Goal: Task Accomplishment & Management: Manage account settings

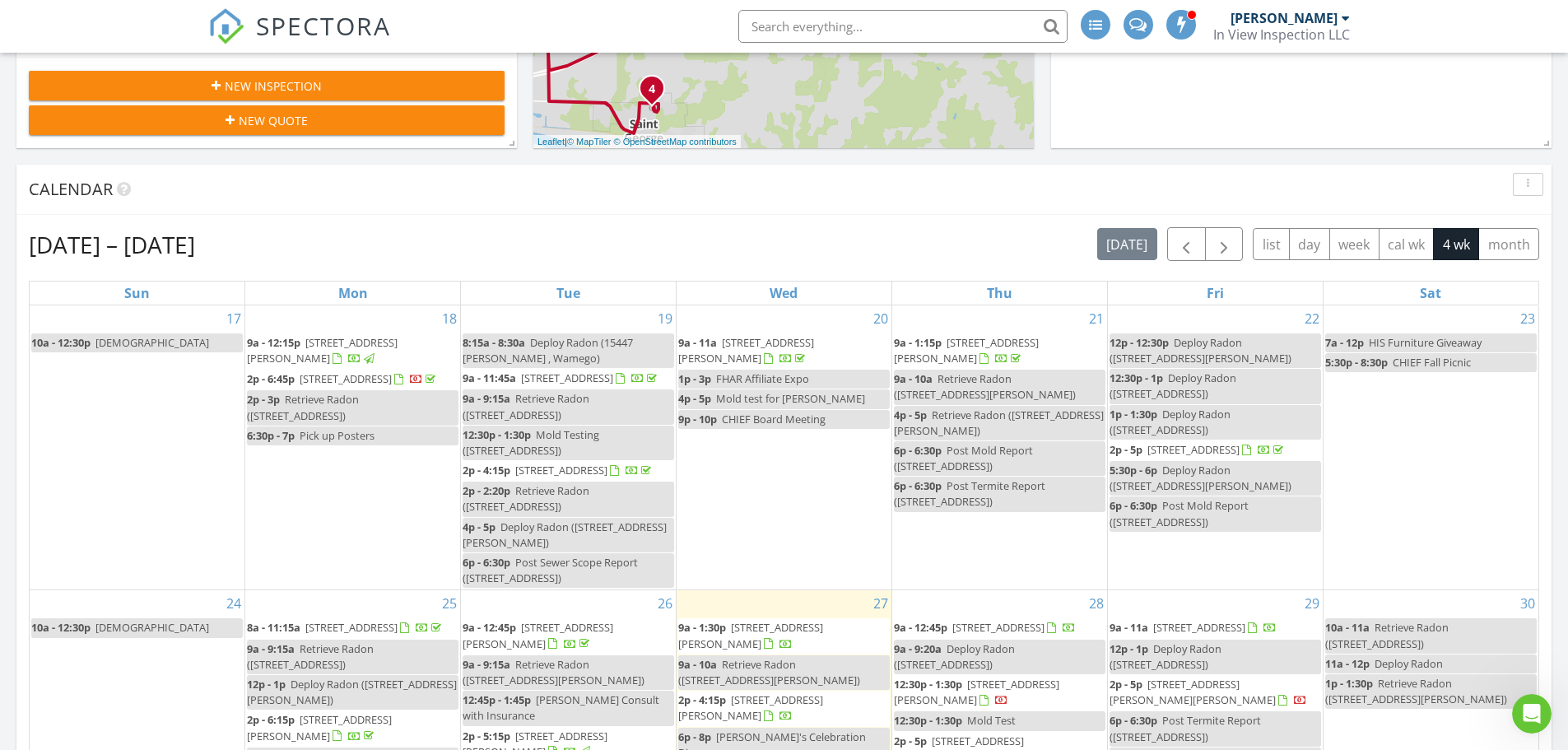
click at [868, 32] on input "text" at bounding box center [903, 27] width 329 height 33
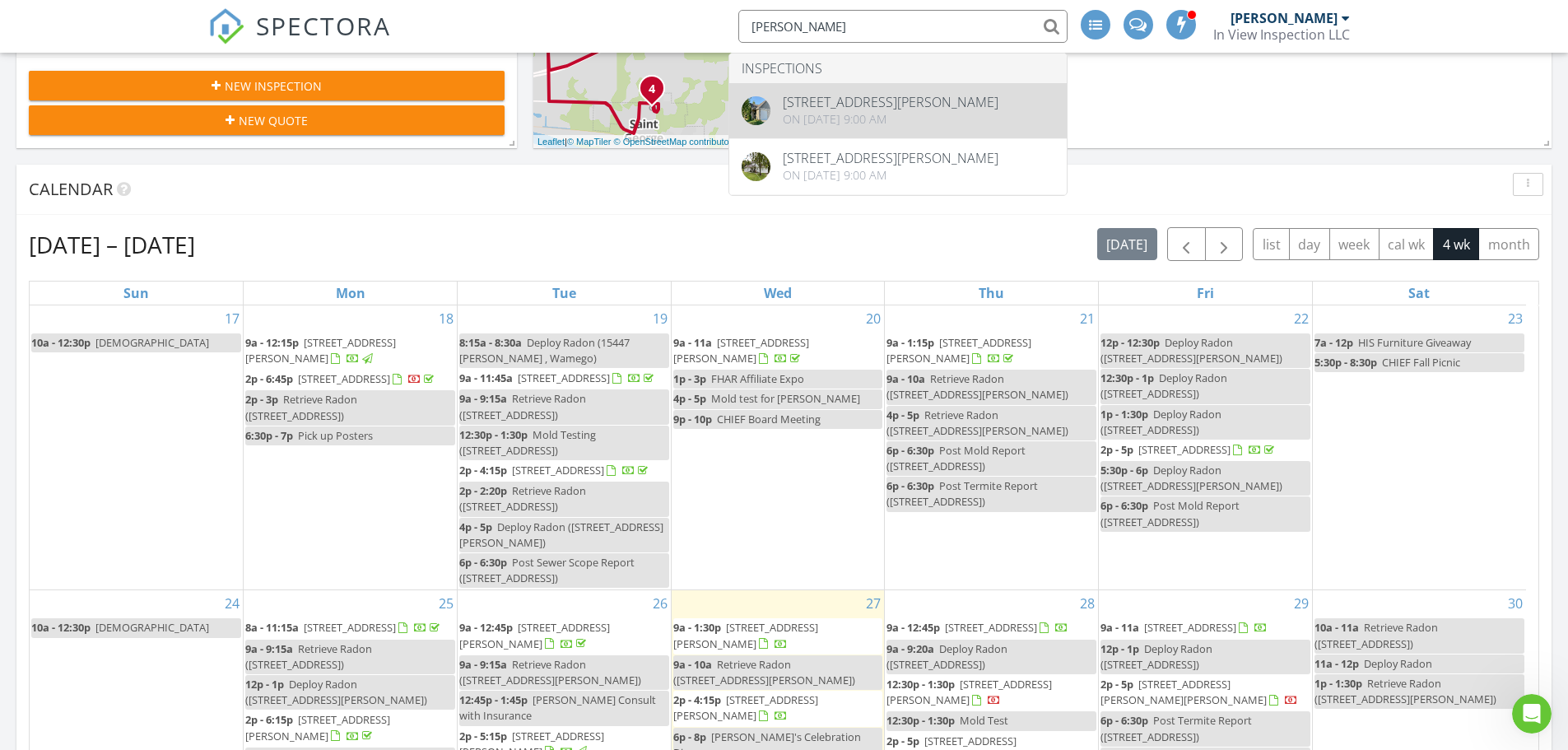
type input "umscheid"
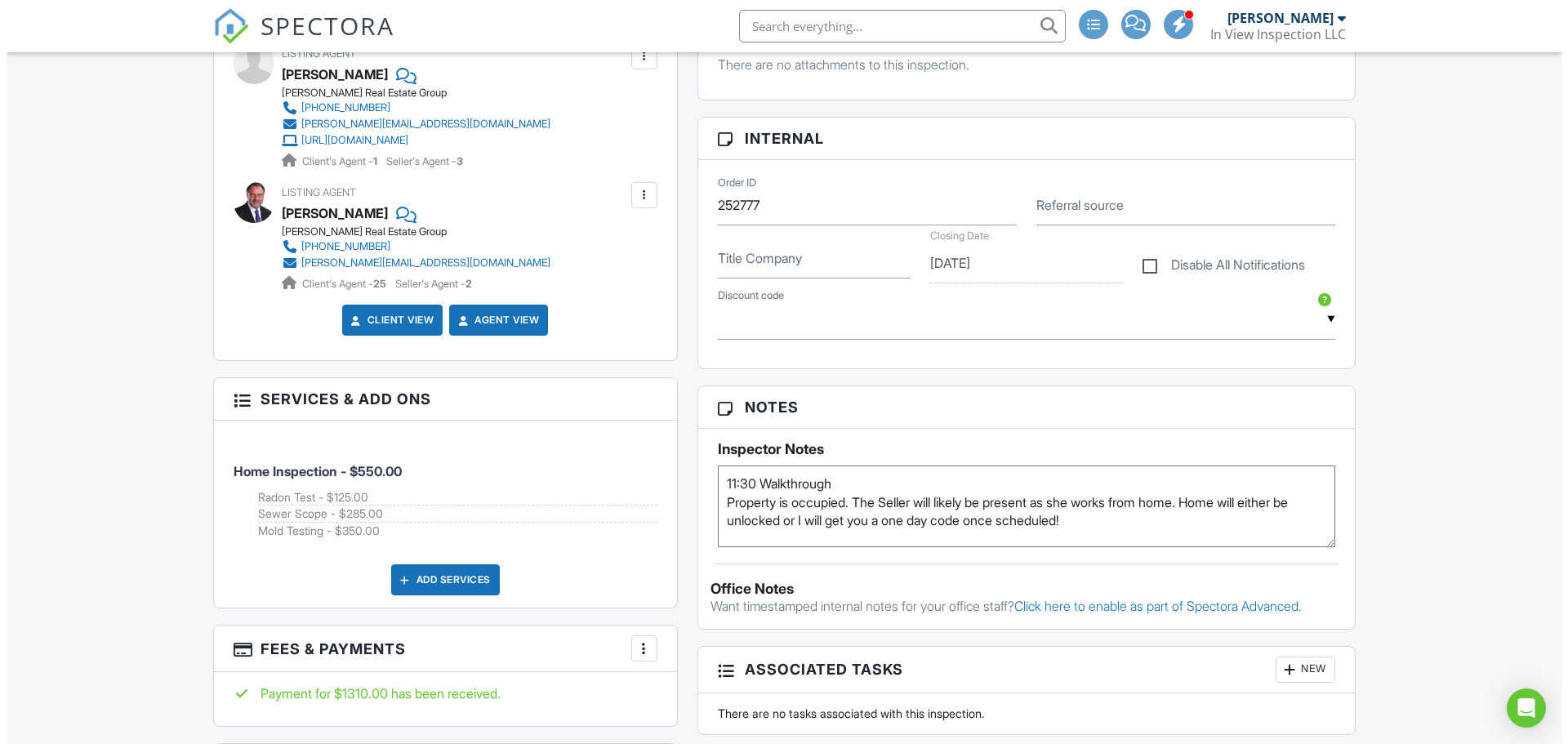
scroll to position [980, 0]
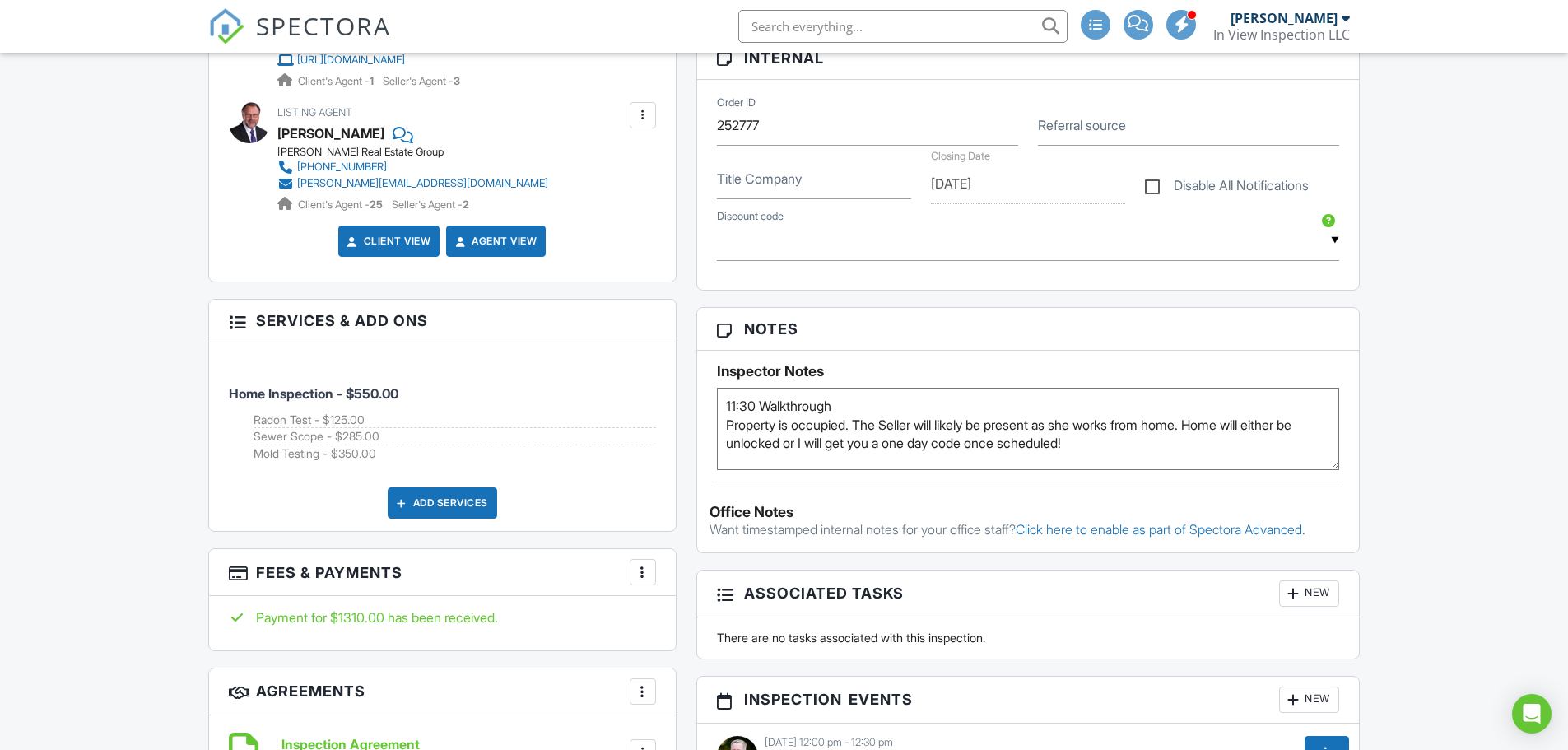
click at [646, 568] on div at bounding box center [643, 572] width 17 height 17
click at [705, 622] on li "Edit Fees & Payments" at bounding box center [725, 621] width 172 height 41
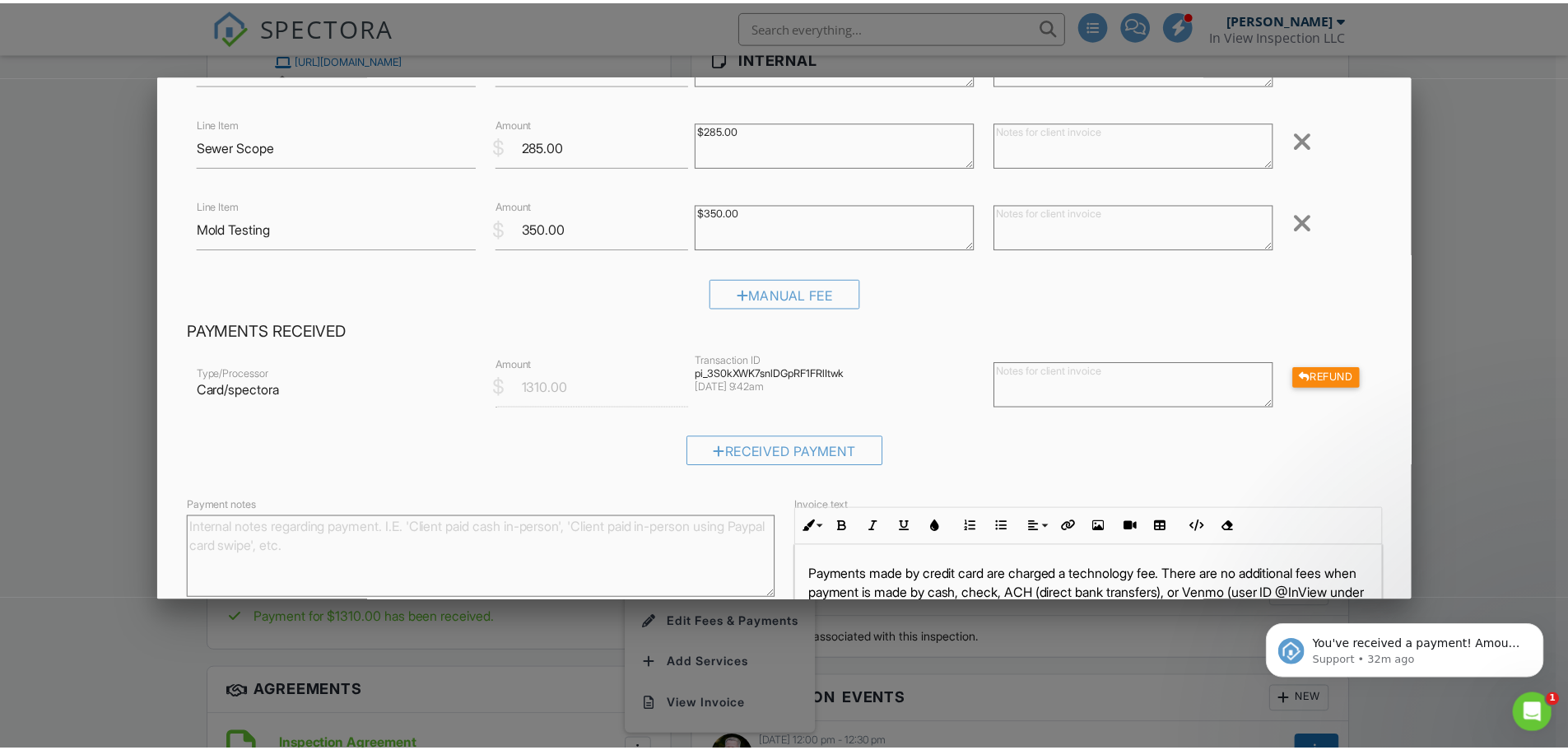
scroll to position [247, 0]
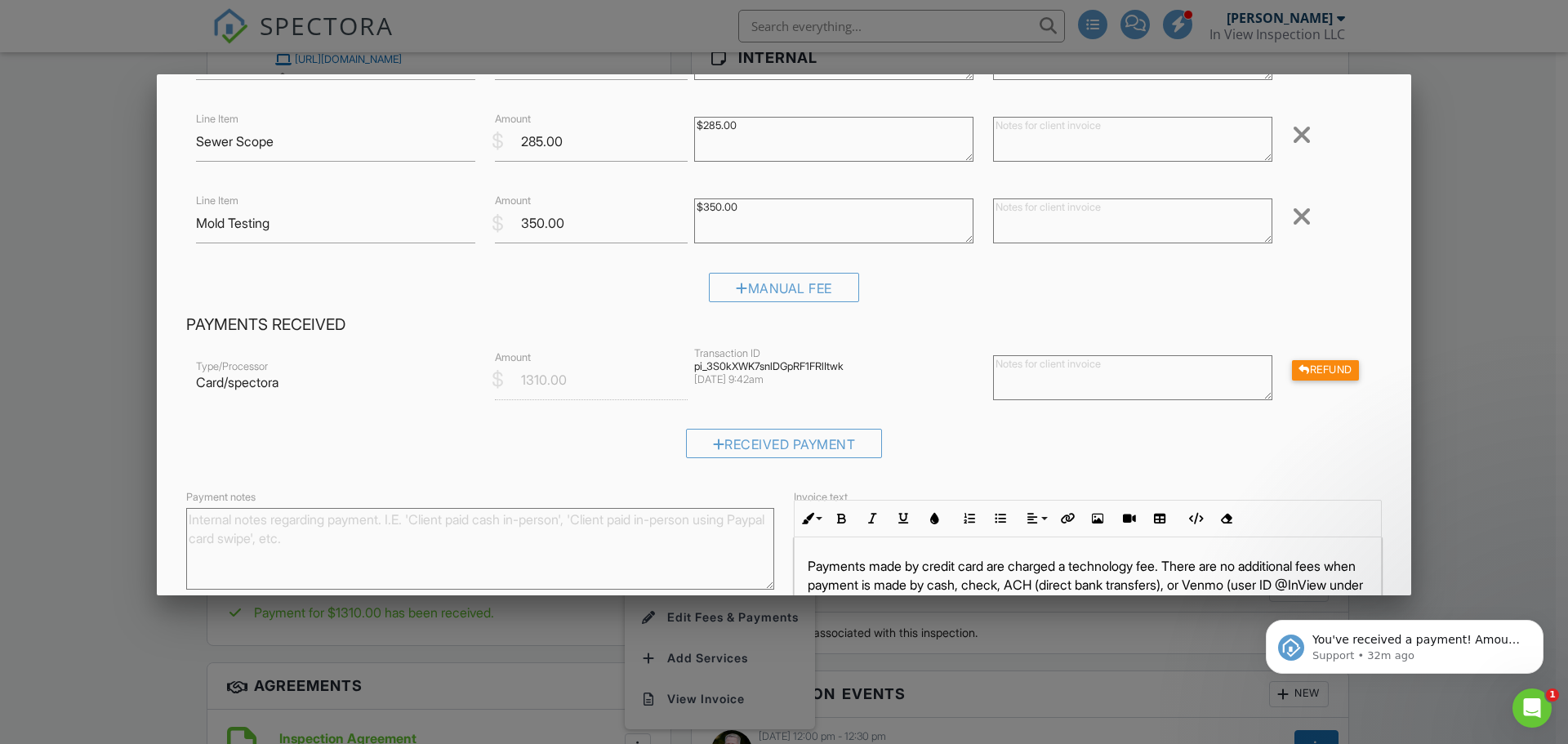
click at [34, 378] on div at bounding box center [784, 383] width 1568 height 930
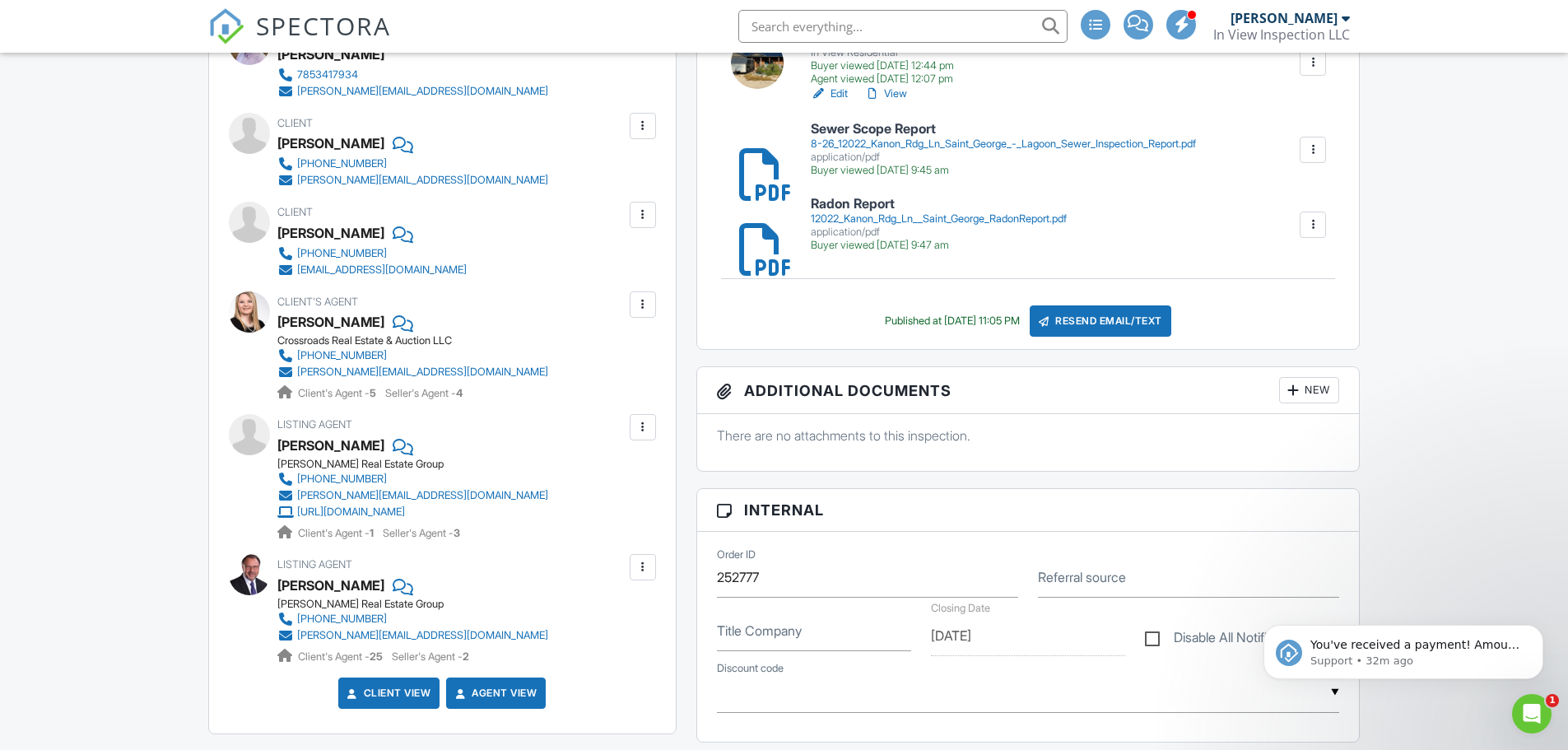
scroll to position [0, 0]
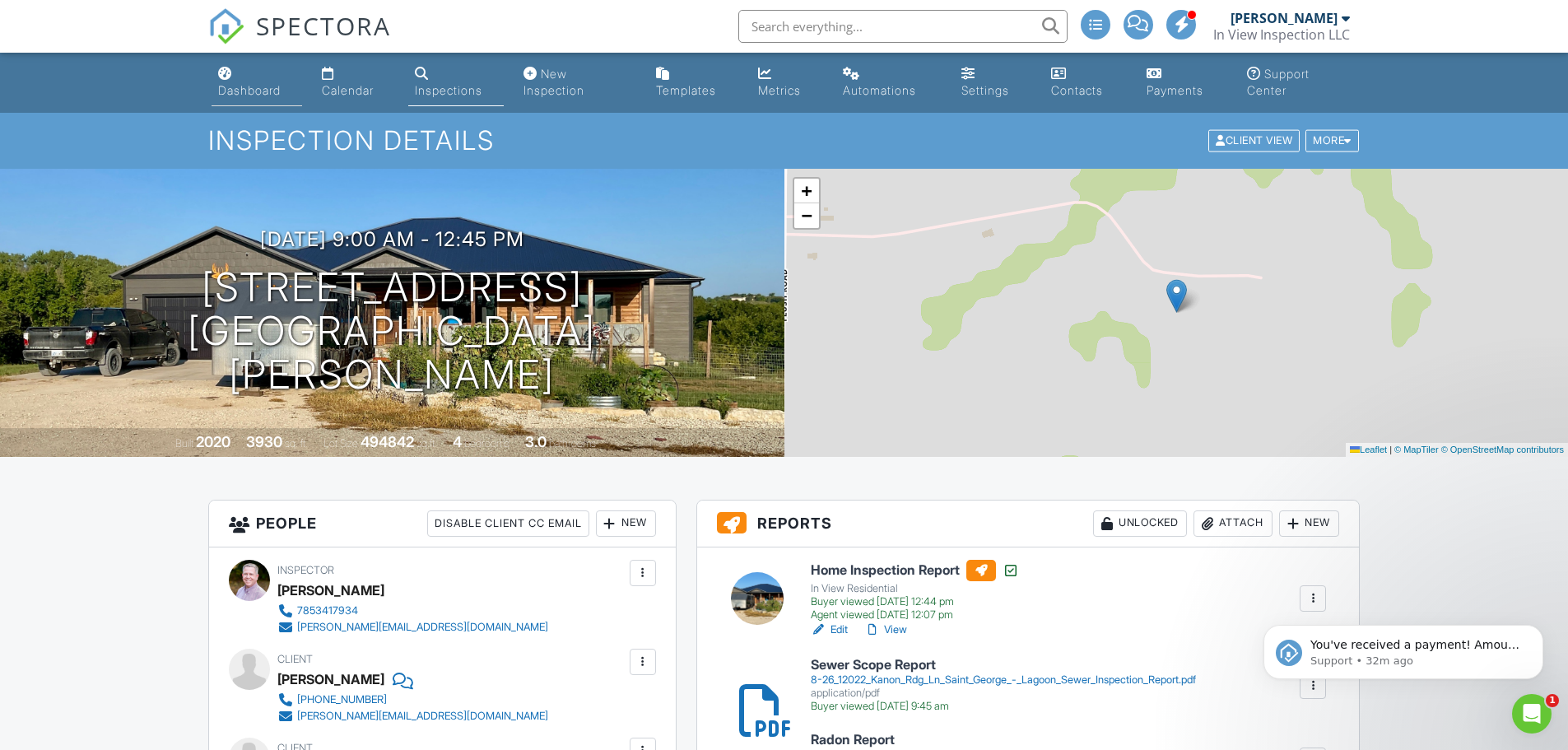
click at [250, 89] on div "Dashboard" at bounding box center [249, 90] width 62 height 14
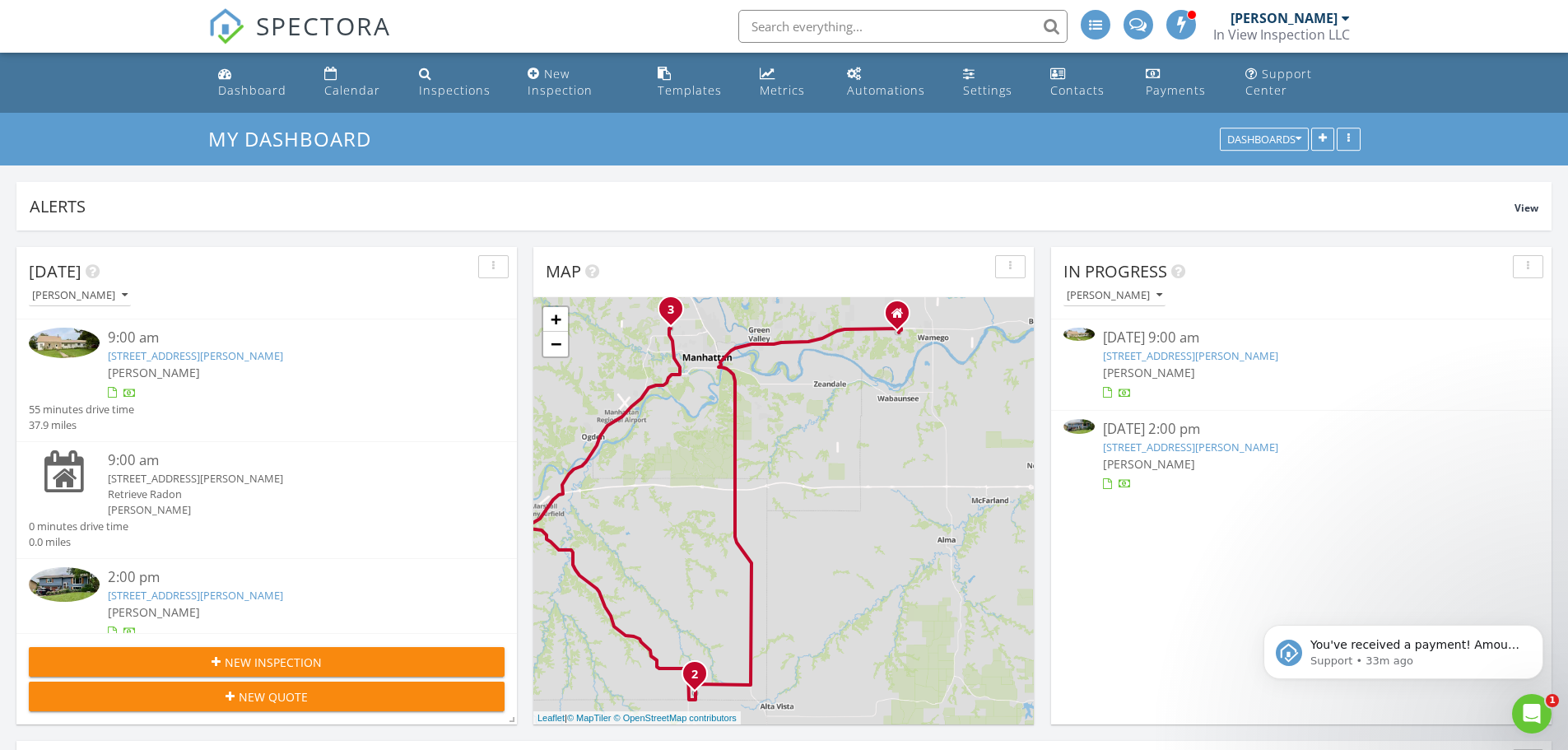
click at [1209, 449] on link "[STREET_ADDRESS][PERSON_NAME]" at bounding box center [1190, 447] width 176 height 15
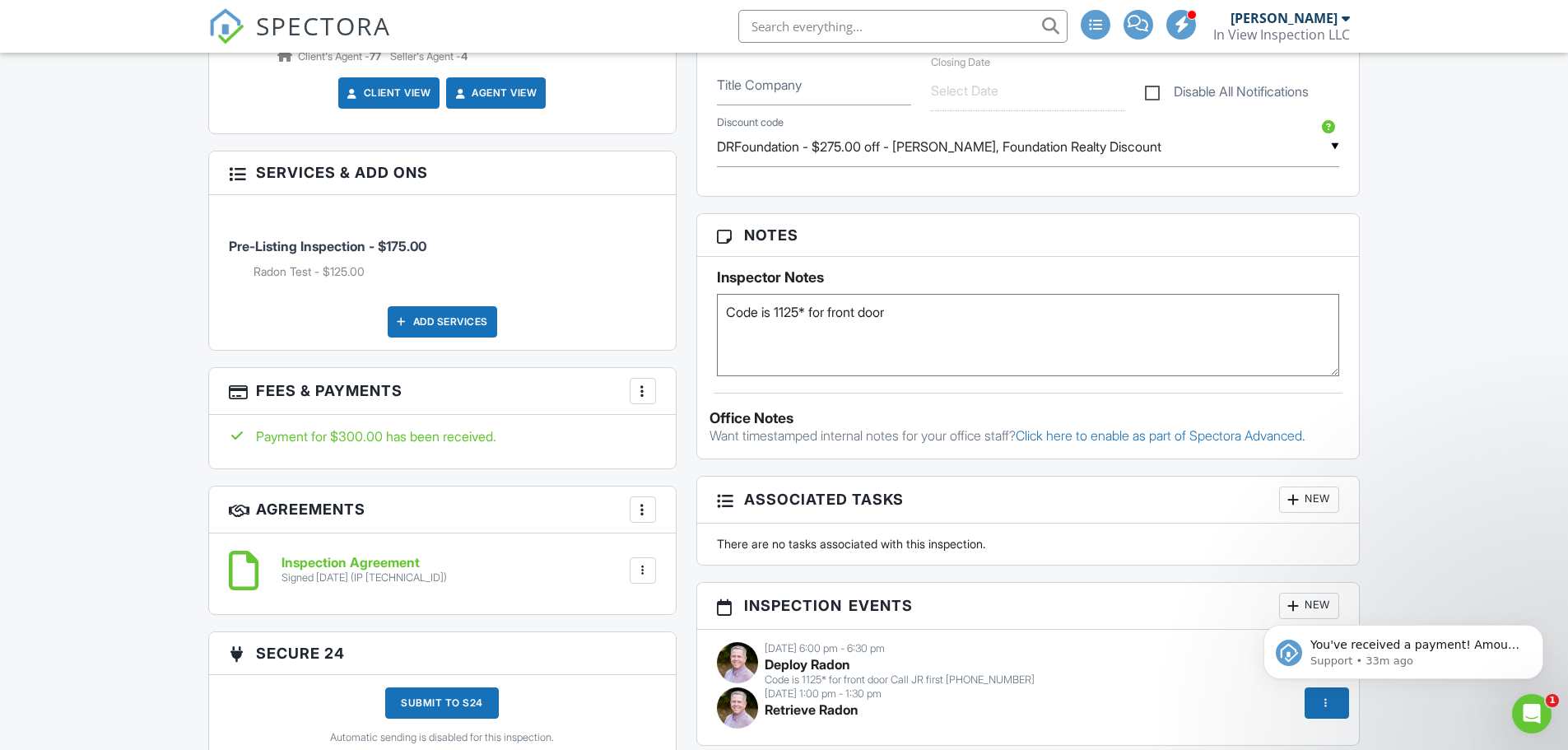
click at [648, 396] on div at bounding box center [643, 391] width 17 height 17
click at [725, 440] on li "Edit Fees & Payments" at bounding box center [725, 441] width 172 height 41
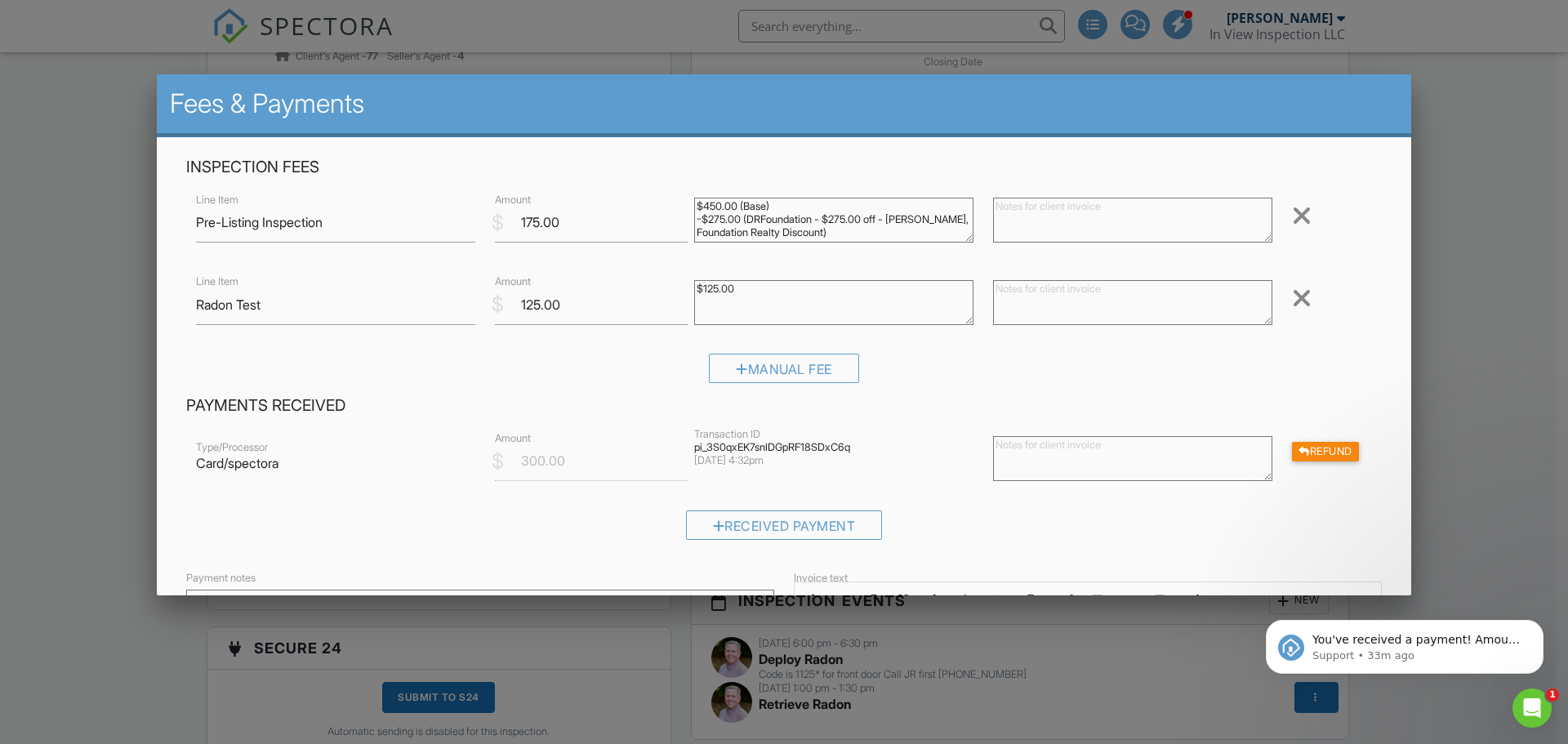
click at [1488, 431] on div at bounding box center [784, 383] width 1568 height 930
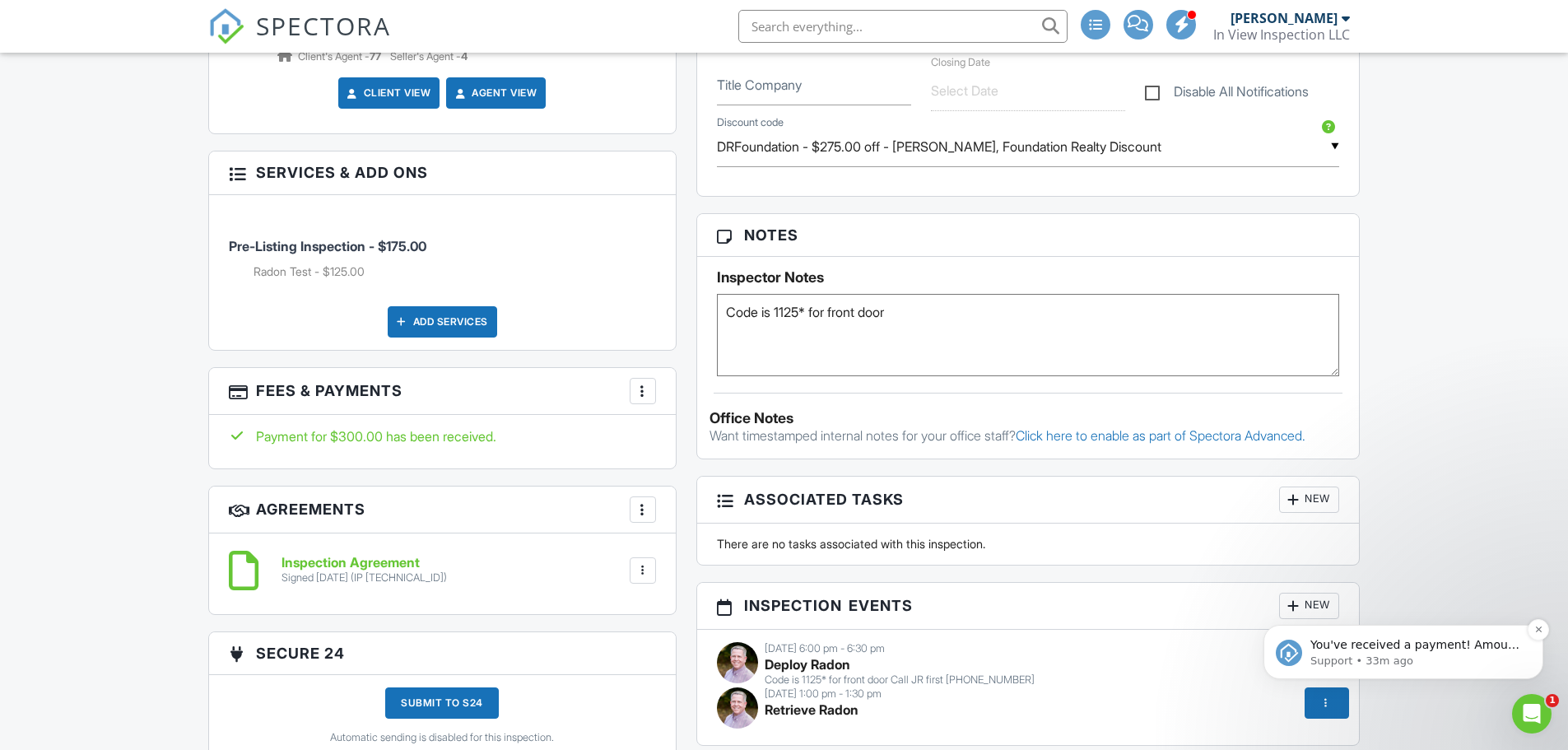
click at [1427, 645] on p "You've received a payment! Amount $1115.00 Fee $0.00 Net $1115.00 Transaction #…" at bounding box center [1417, 645] width 212 height 17
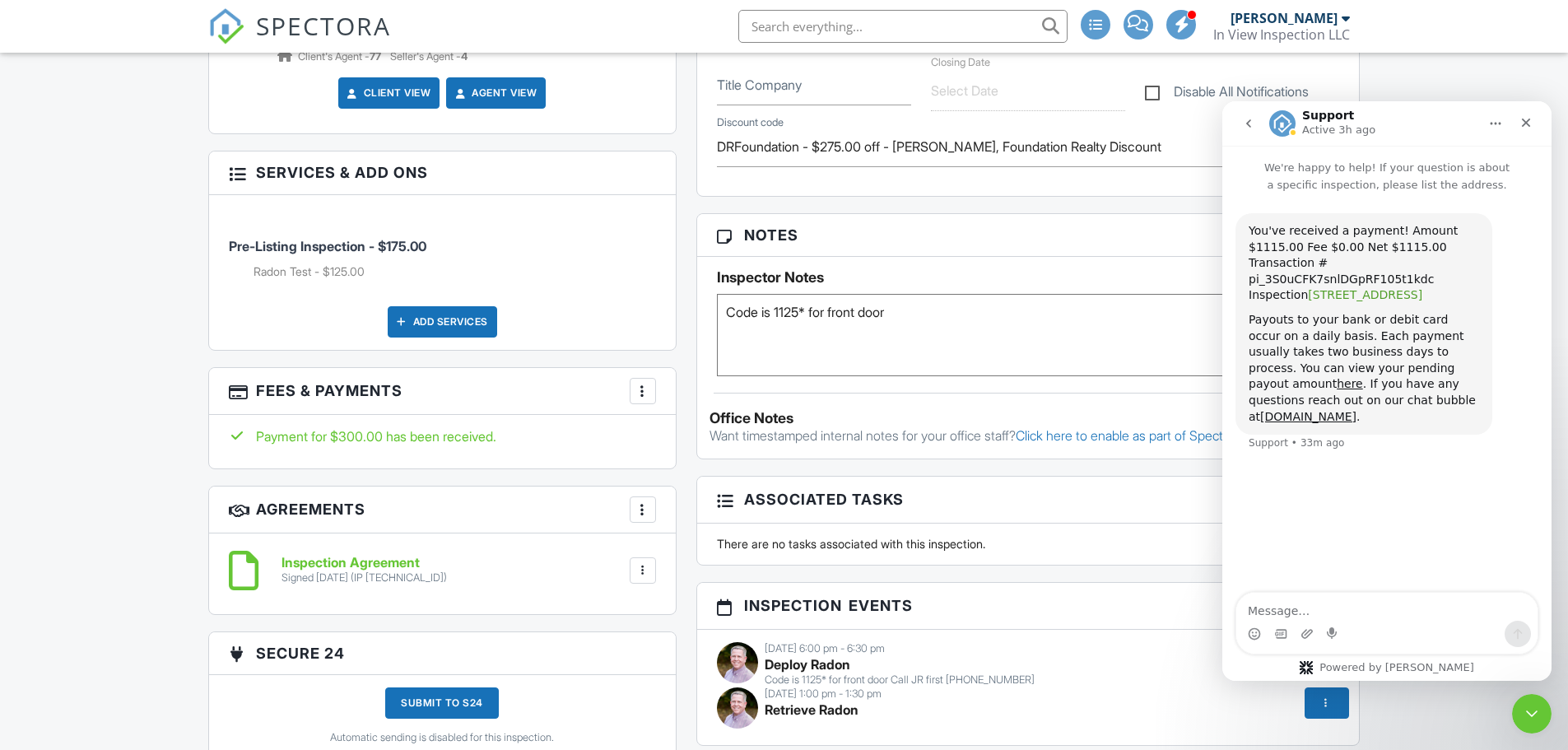
click at [1403, 288] on link "2209 Buckhorn Cir, Junction City, KS 66441" at bounding box center [1366, 294] width 115 height 13
click at [1532, 721] on div "Close Intercom Messenger" at bounding box center [1530, 711] width 40 height 40
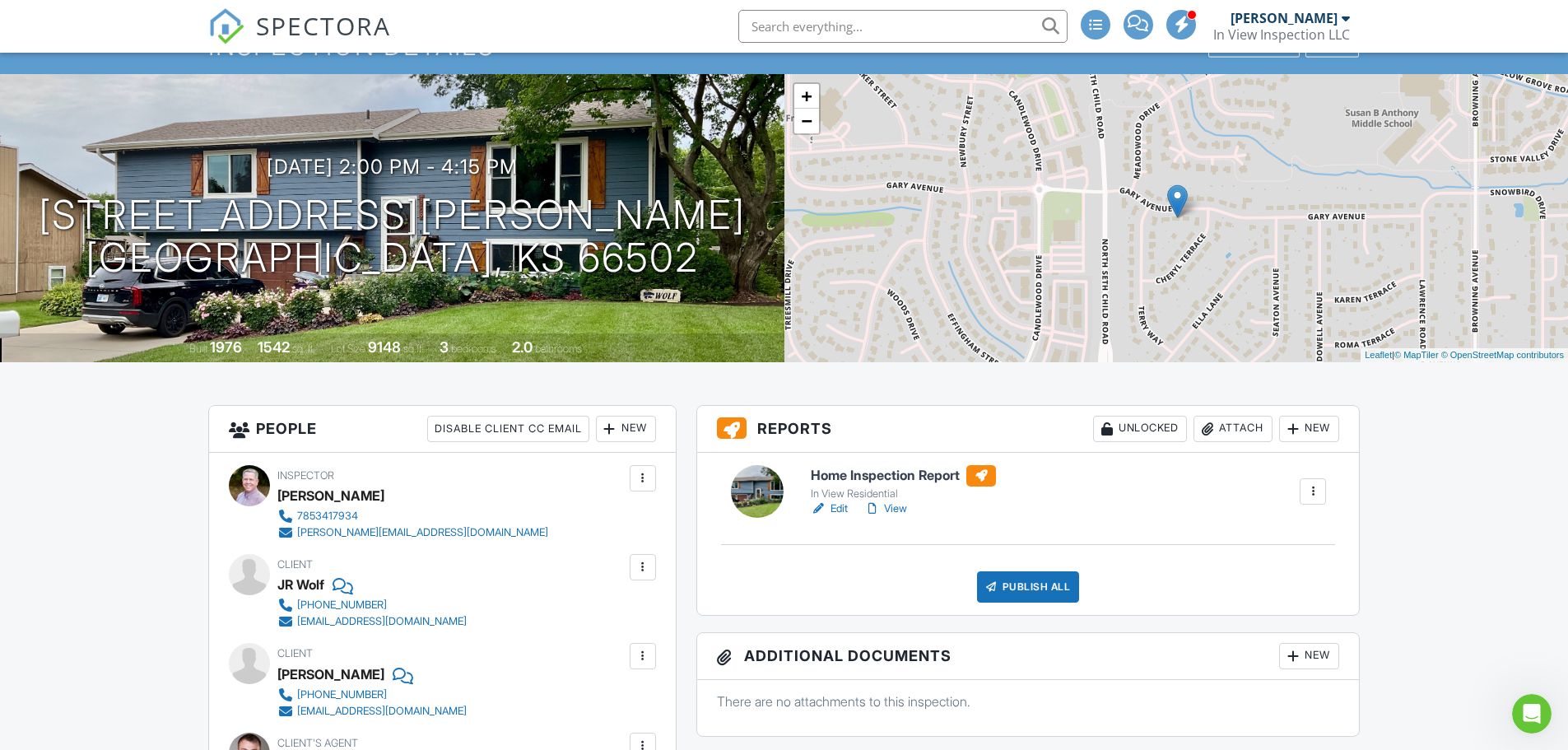
scroll to position [82, 0]
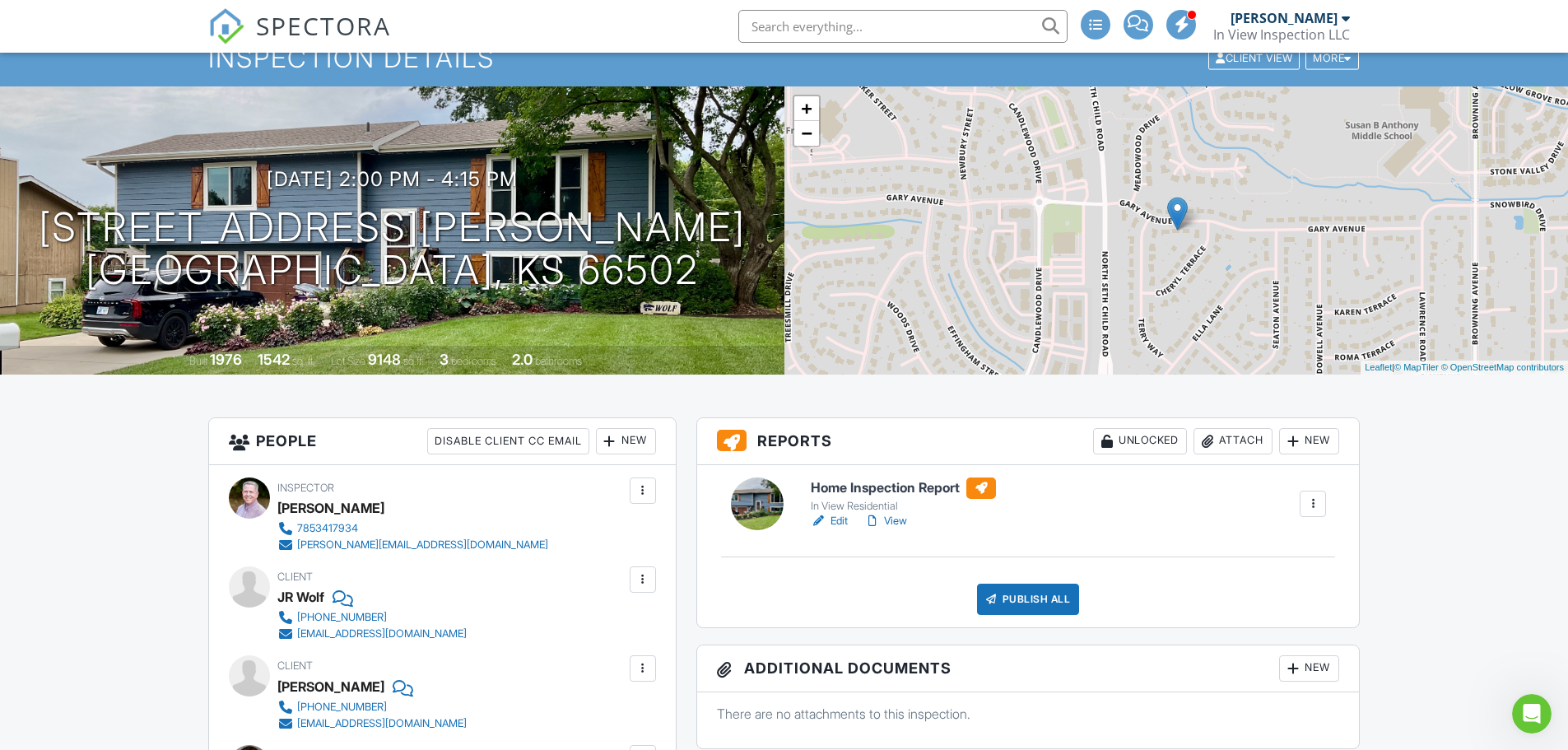
click at [889, 521] on link "View" at bounding box center [885, 521] width 42 height 17
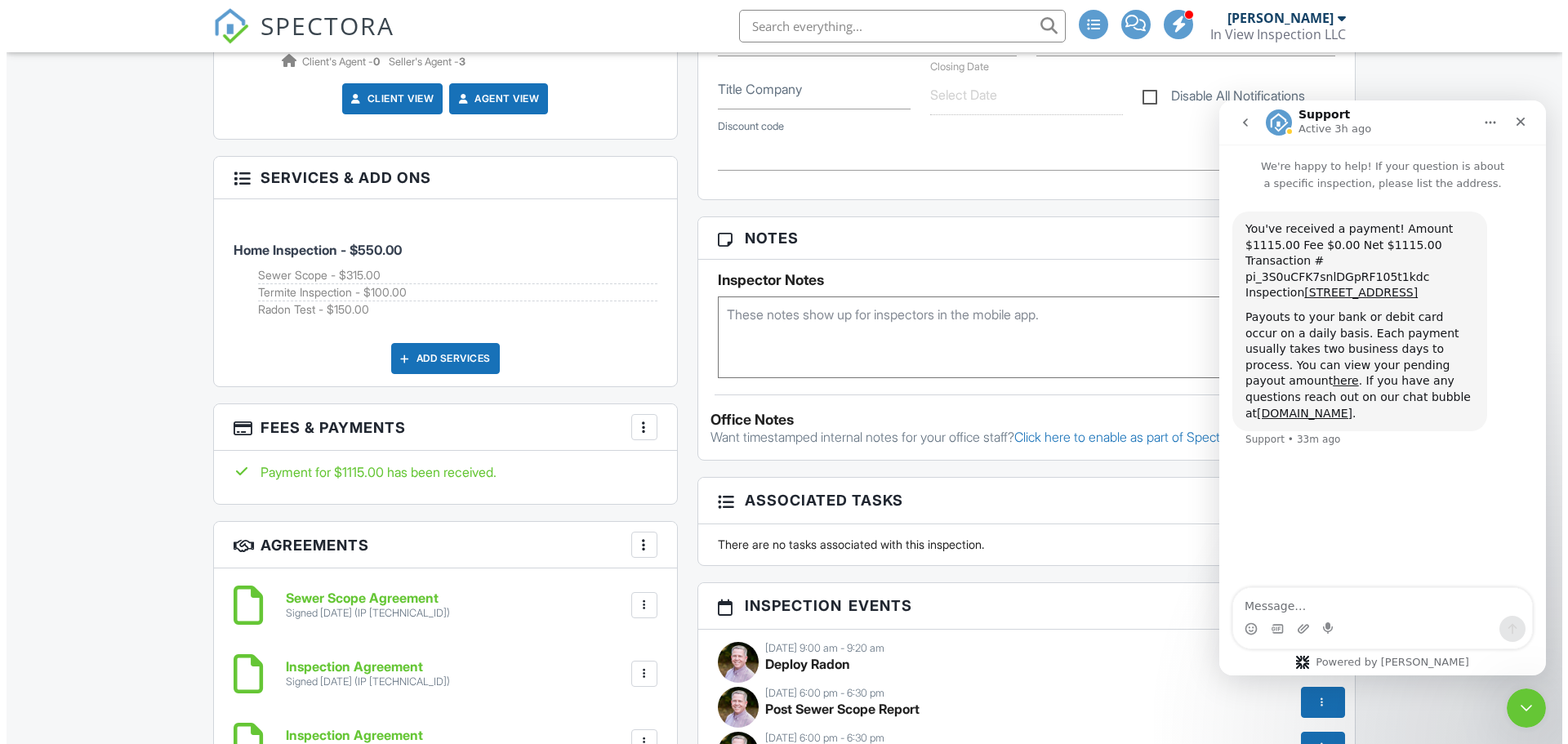
scroll to position [898, 0]
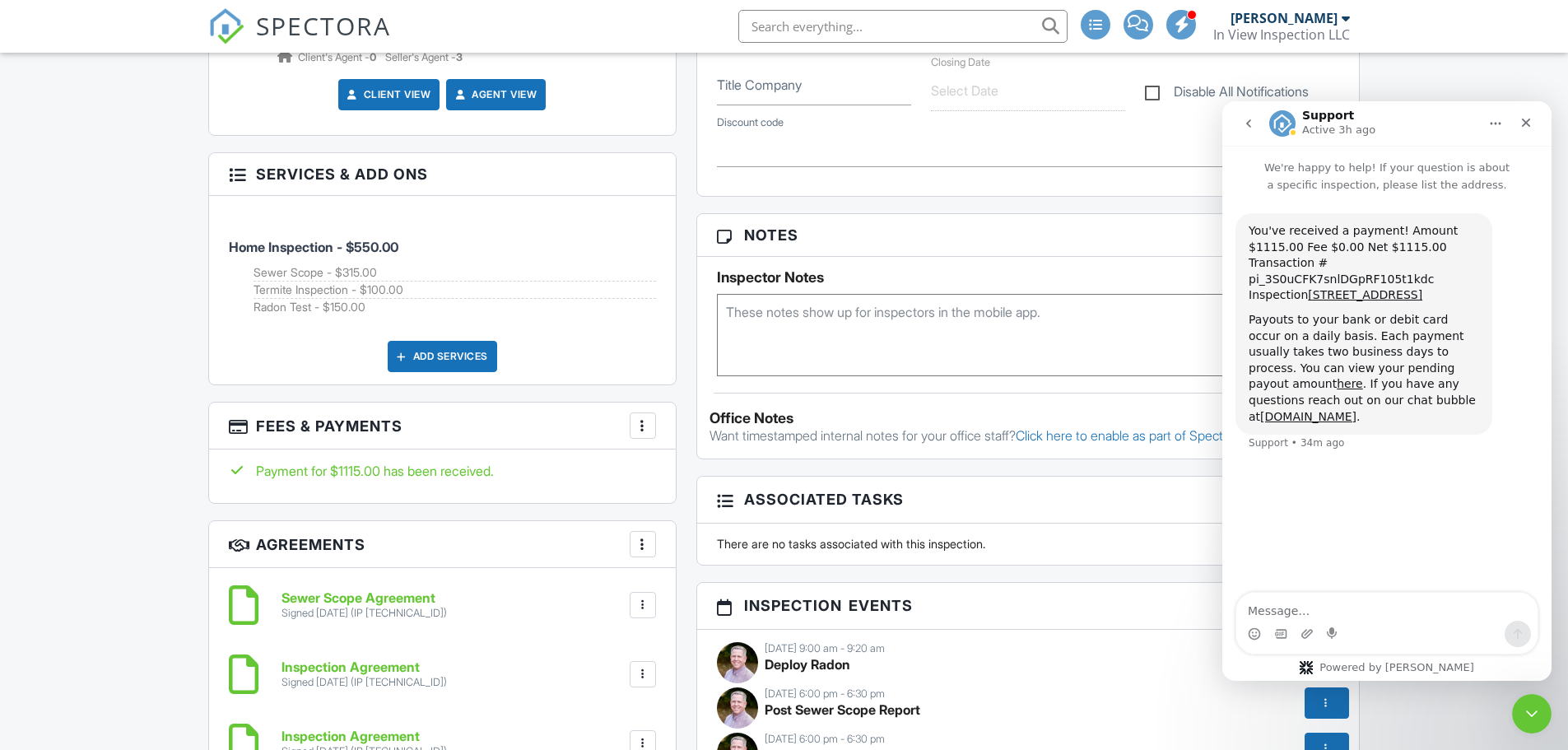
click at [640, 426] on div at bounding box center [643, 426] width 17 height 17
click at [694, 478] on li "Edit Fees & Payments" at bounding box center [725, 475] width 172 height 41
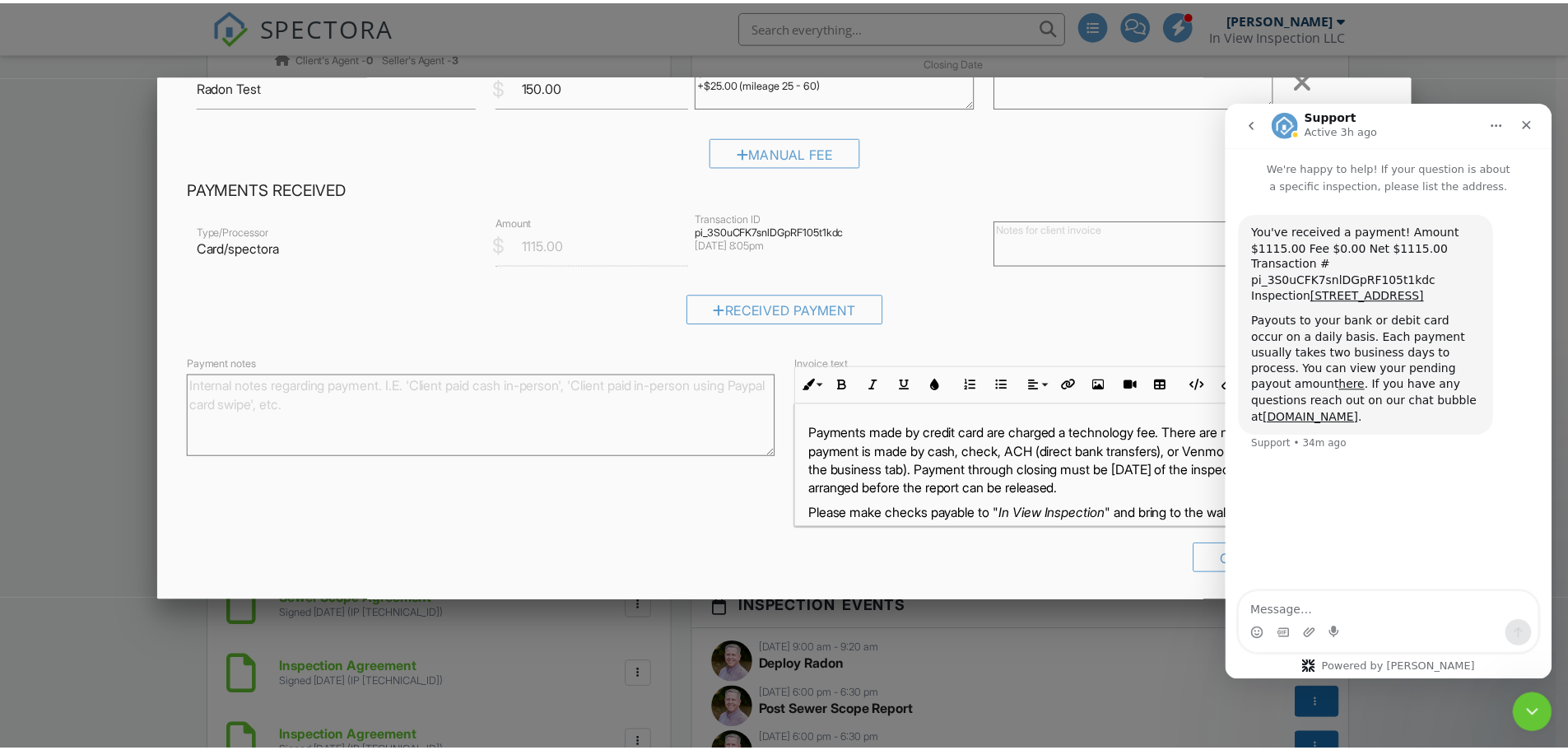
scroll to position [390, 0]
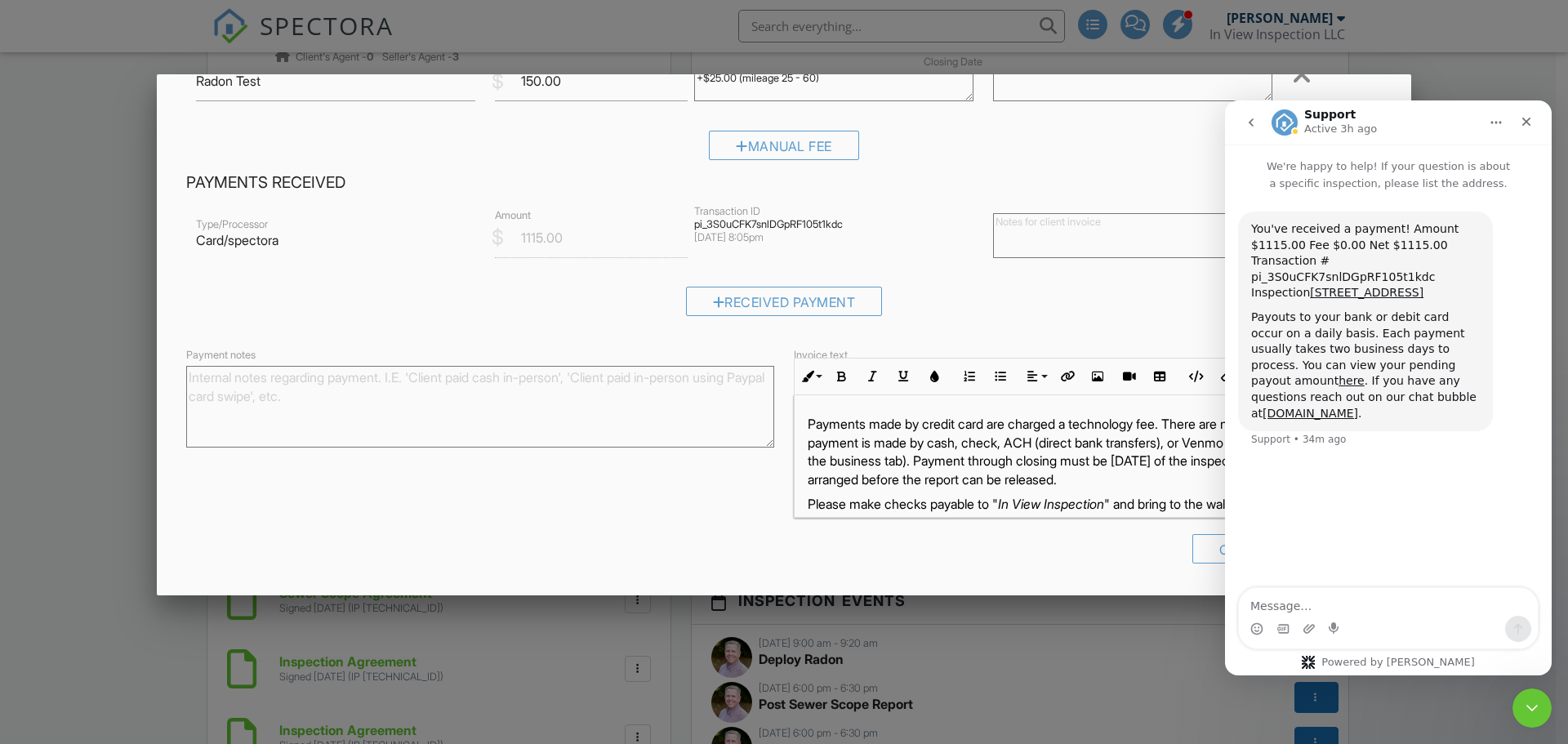
click at [1109, 666] on div at bounding box center [784, 383] width 1568 height 930
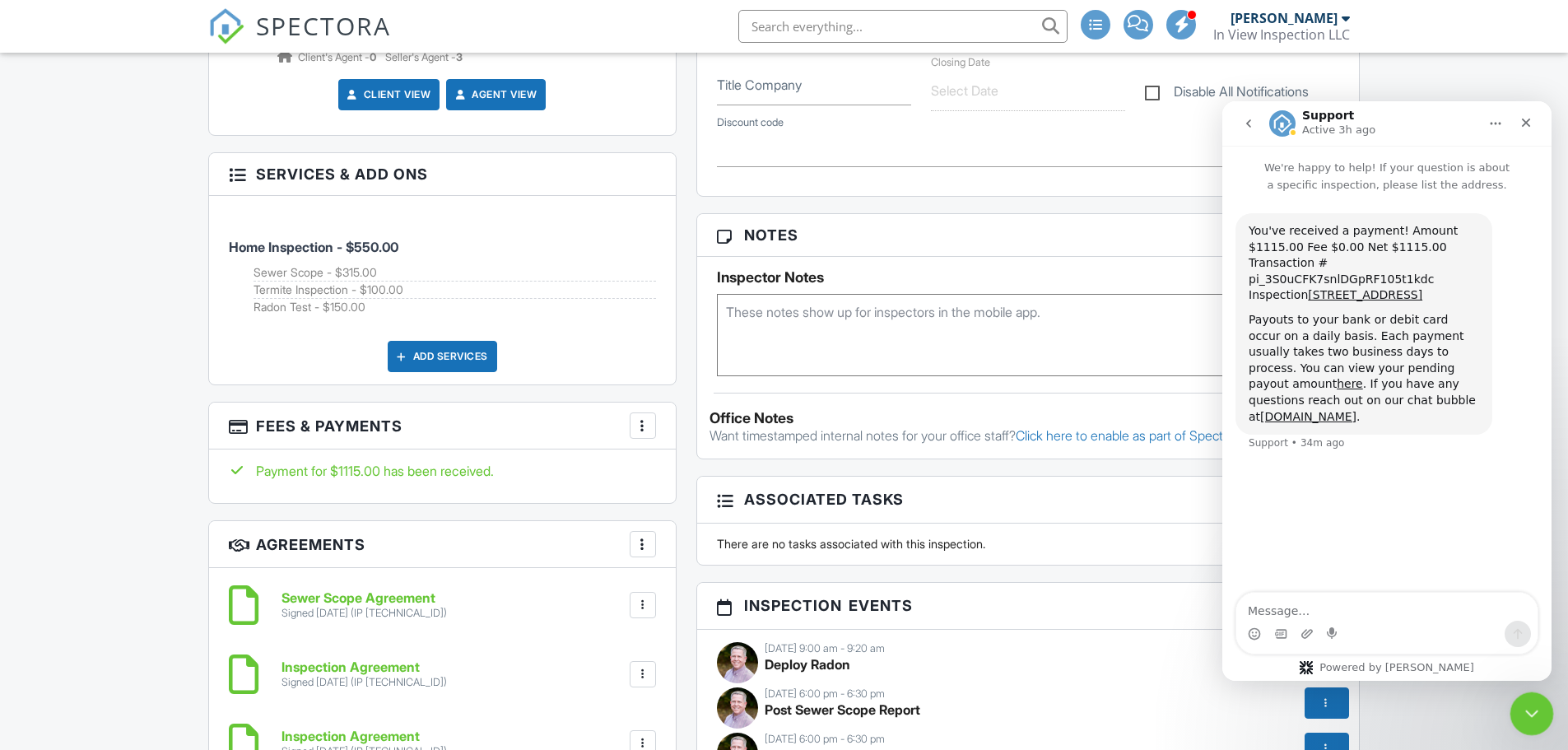
click at [1526, 717] on icon "Close Intercom Messenger" at bounding box center [1530, 711] width 20 height 20
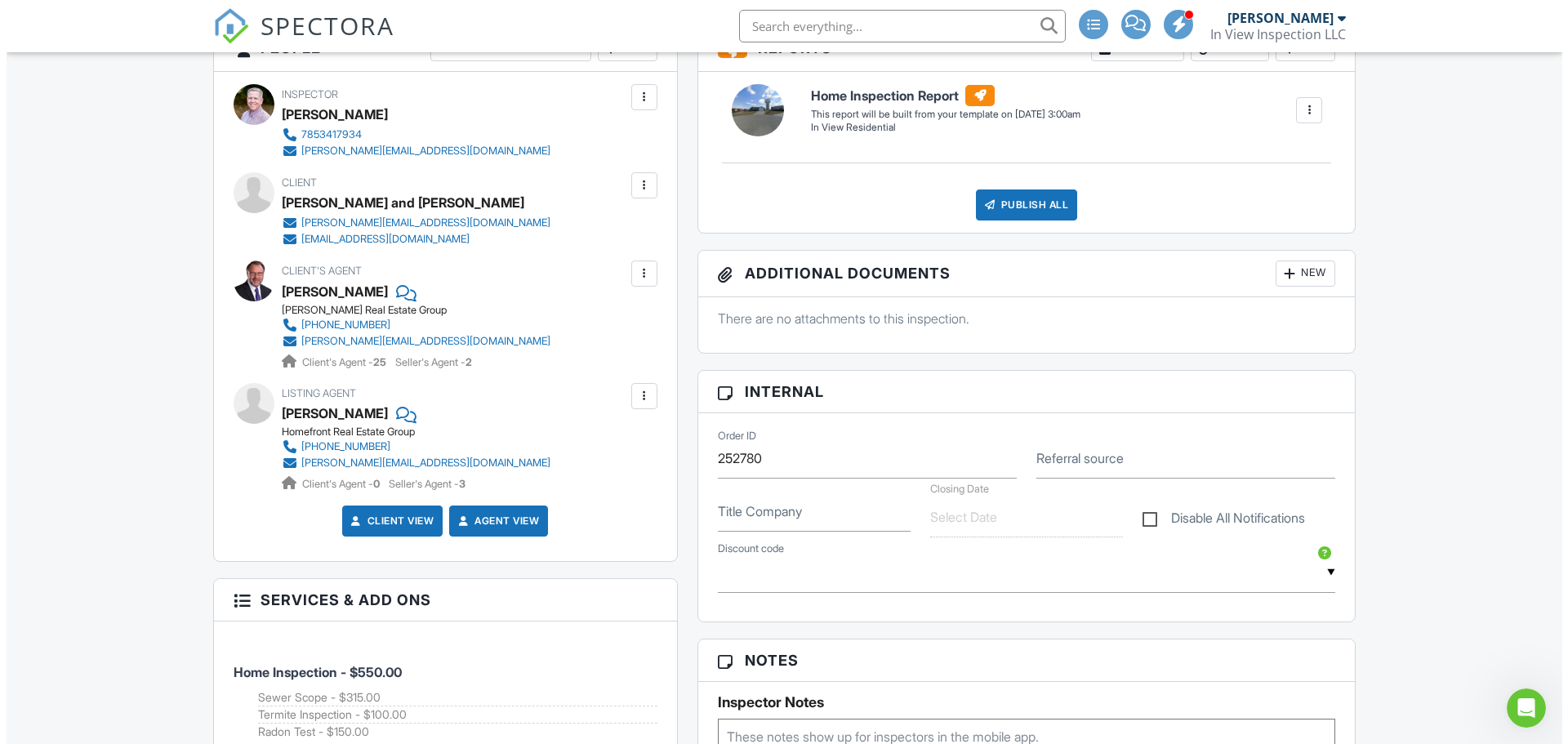
scroll to position [0, 0]
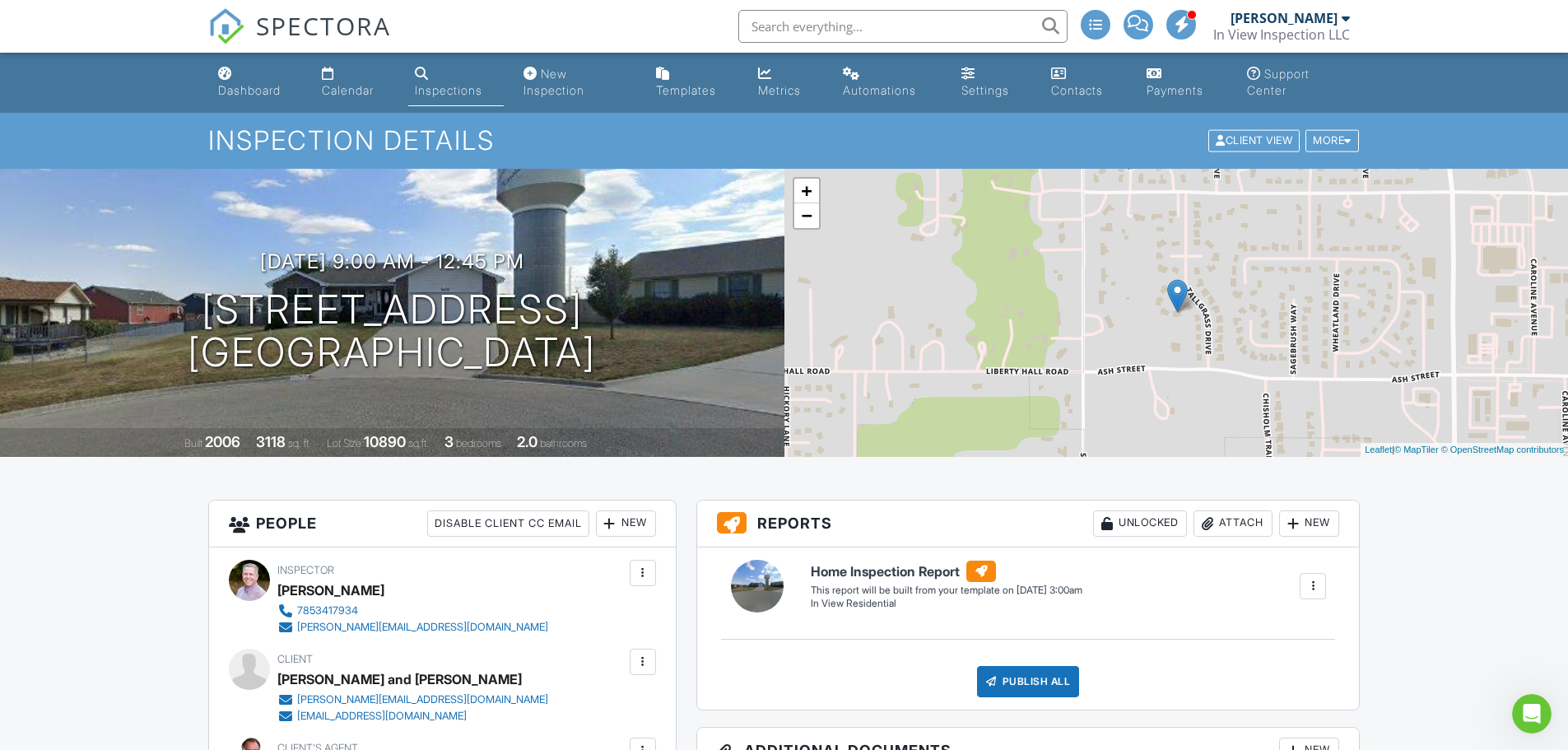
click at [1221, 524] on div "Attach" at bounding box center [1233, 524] width 79 height 27
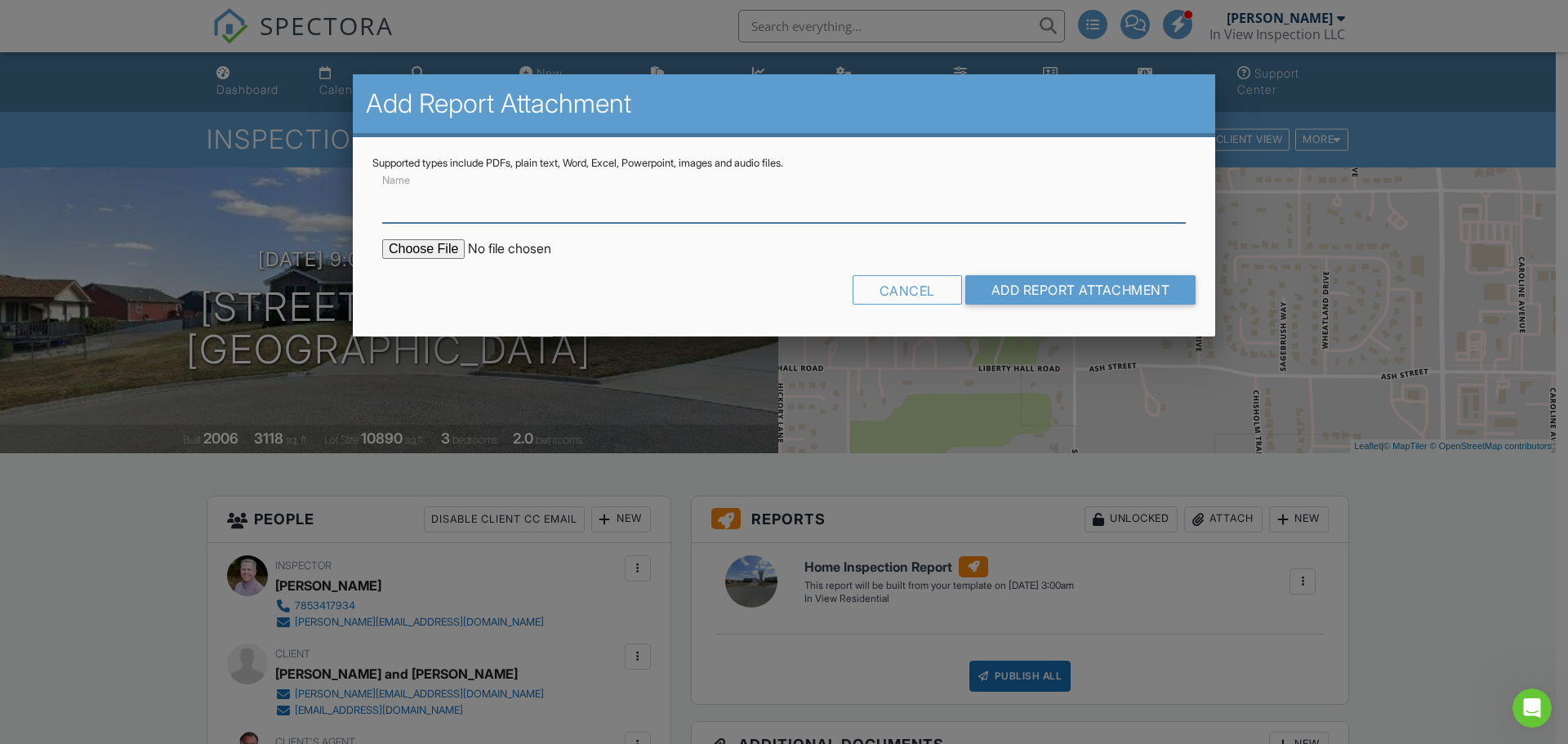
click at [479, 214] on input "Name" at bounding box center [784, 203] width 804 height 40
type input "Termite Inspection Report"
click at [422, 253] on input "file" at bounding box center [521, 249] width 278 height 20
type input "C:\fakepath\2209 Buckhorn Cir, Junction City - 8-26-25.pdf"
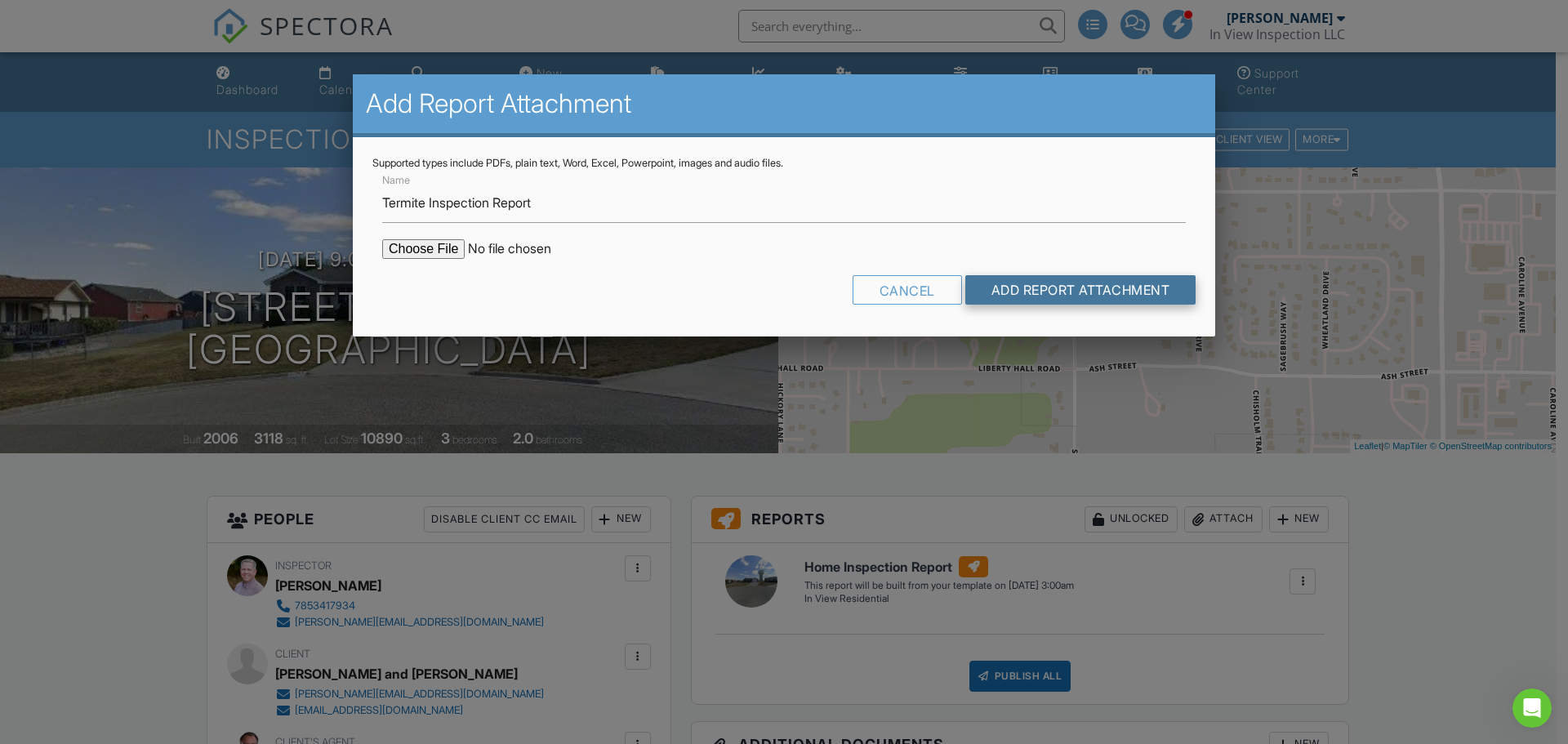
click at [1014, 287] on input "Add Report Attachment" at bounding box center [1081, 290] width 231 height 30
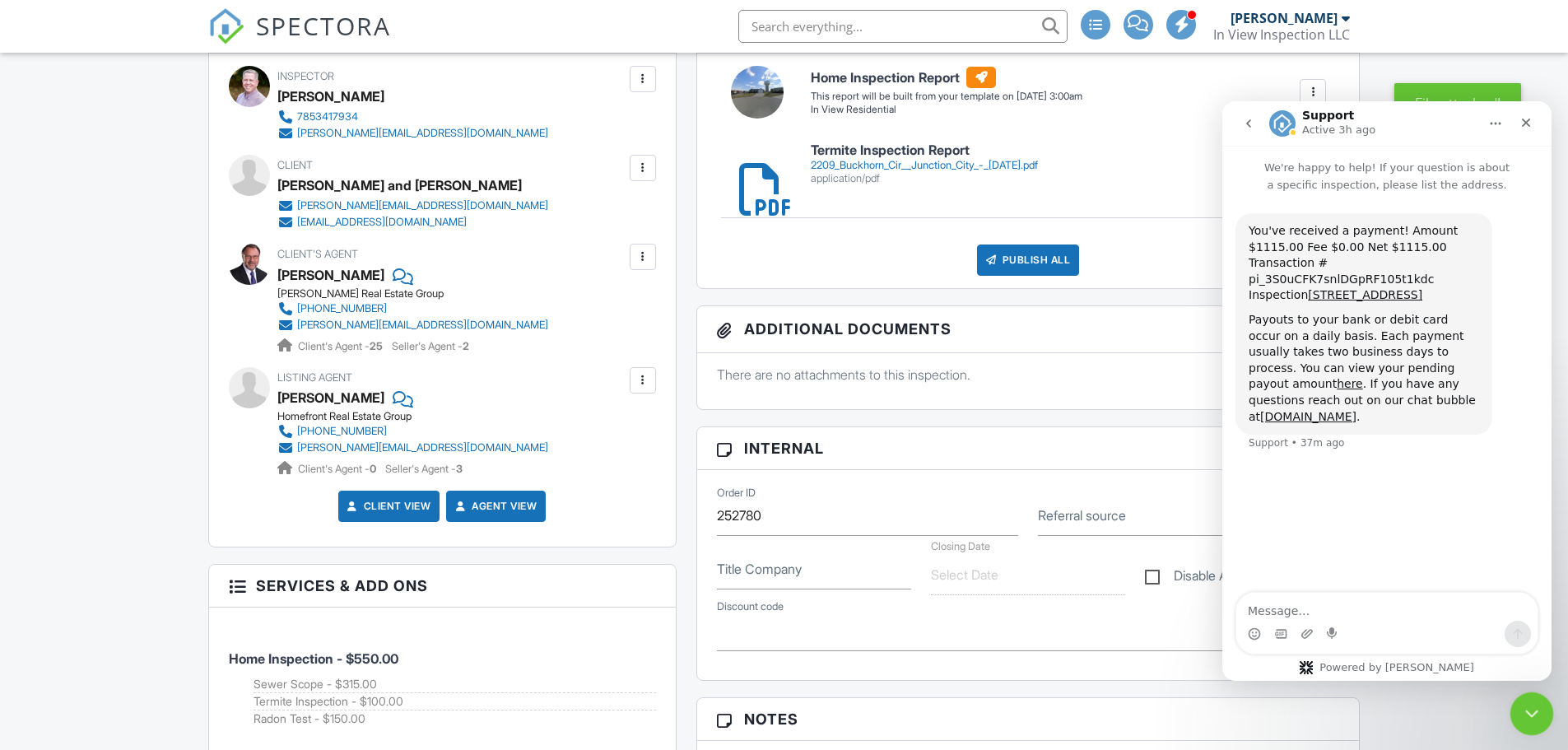
click at [1536, 708] on icon "Close Intercom Messenger" at bounding box center [1530, 711] width 20 height 20
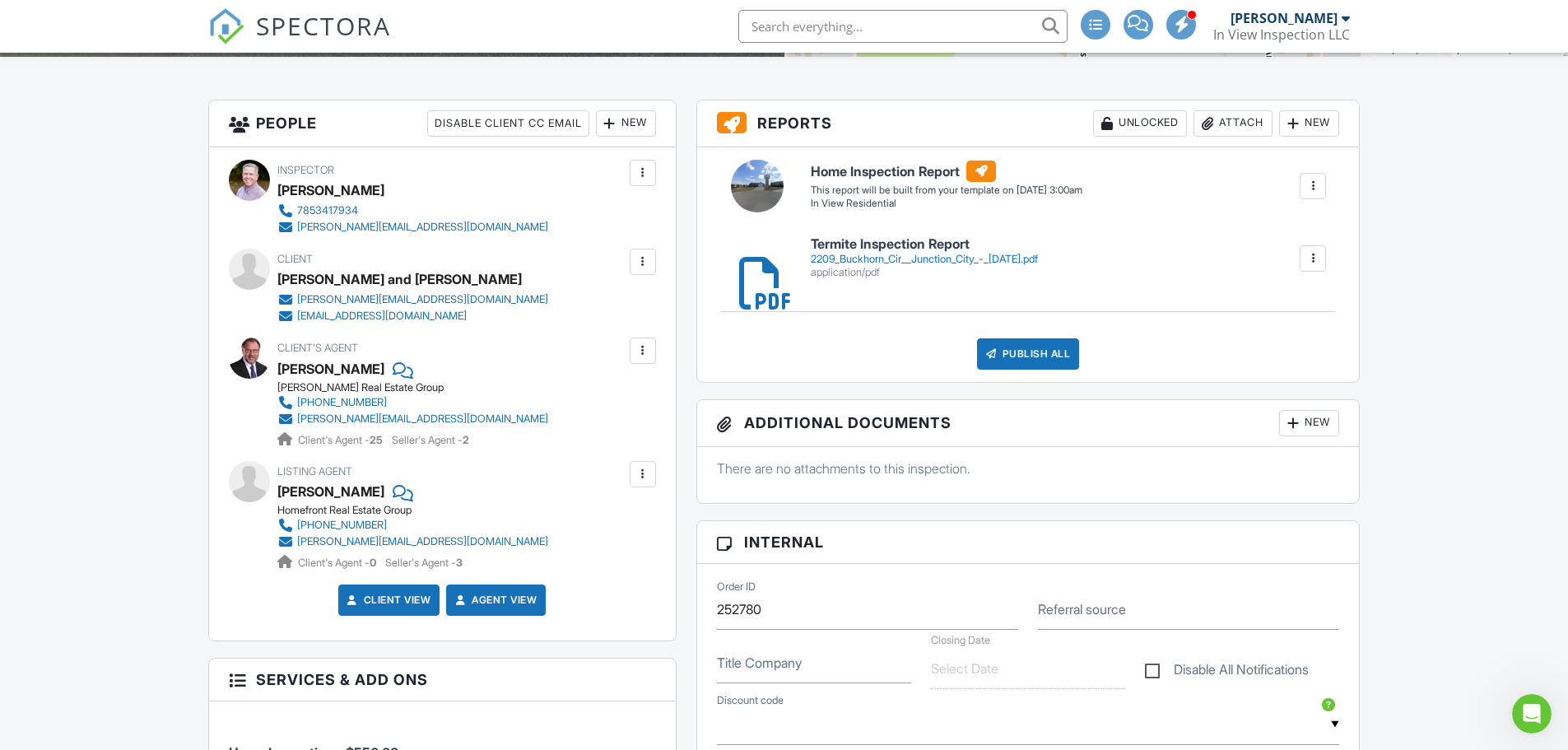
scroll to position [165, 0]
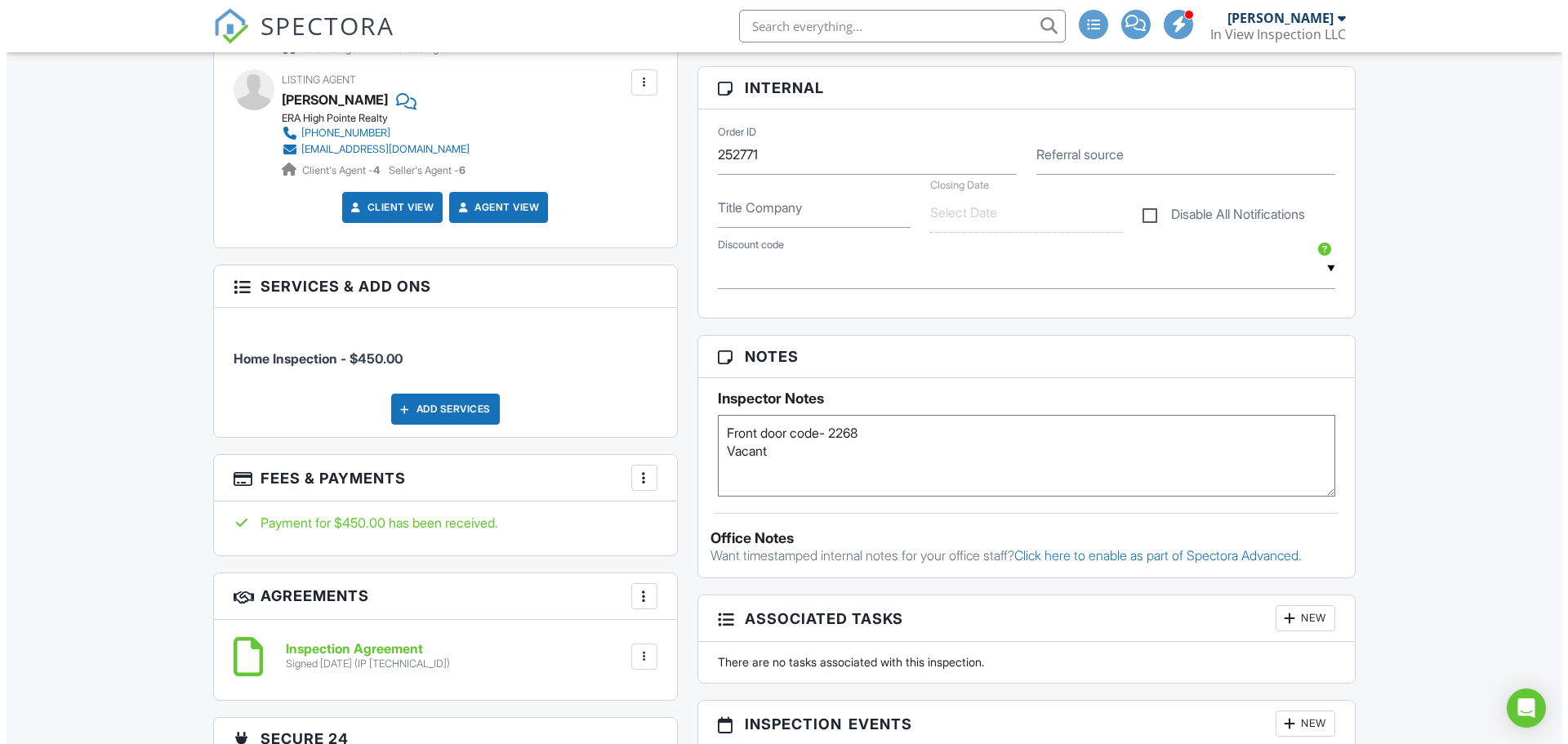
scroll to position [898, 0]
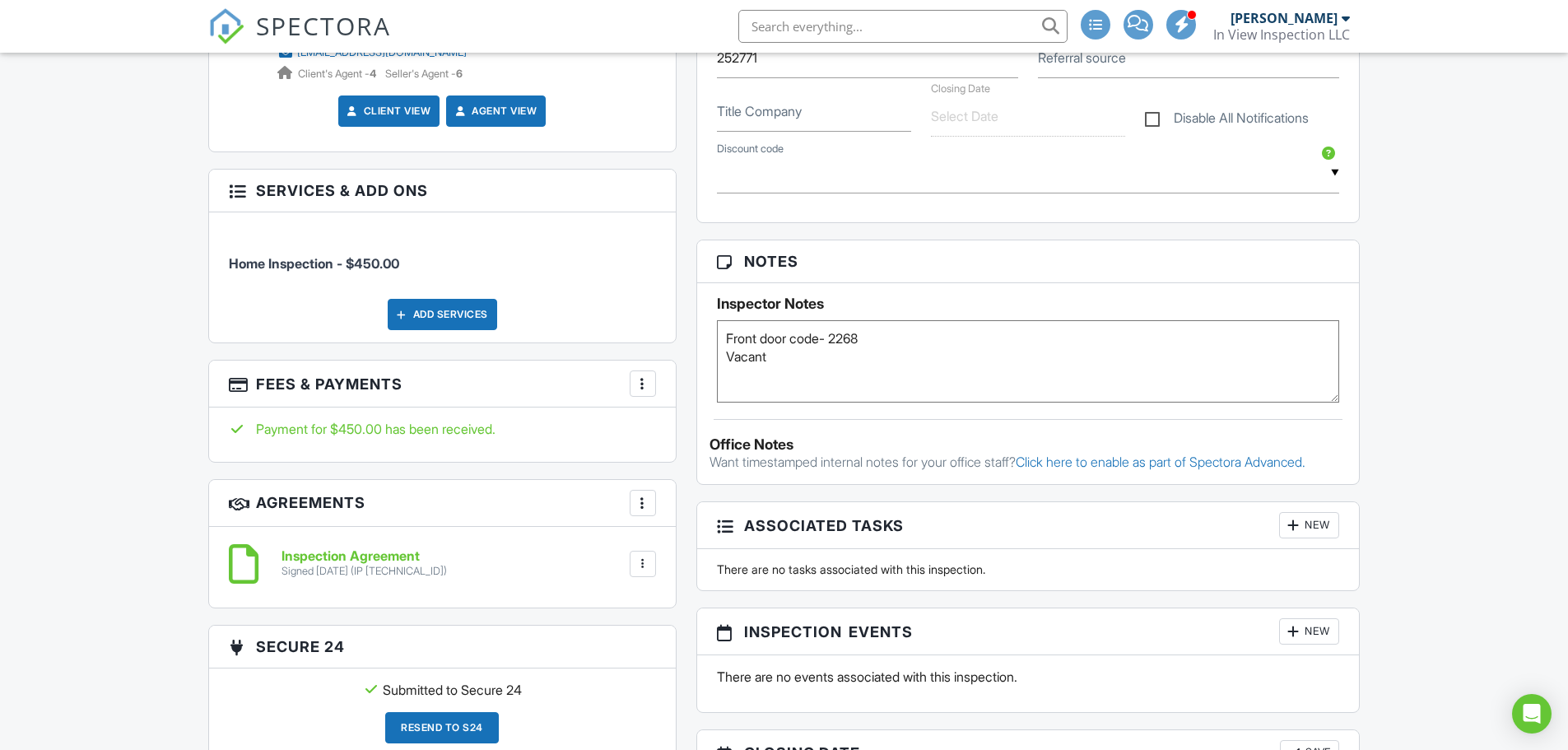
click at [645, 384] on div at bounding box center [643, 383] width 17 height 17
click at [722, 438] on li "Edit Fees & Payments" at bounding box center [725, 433] width 172 height 41
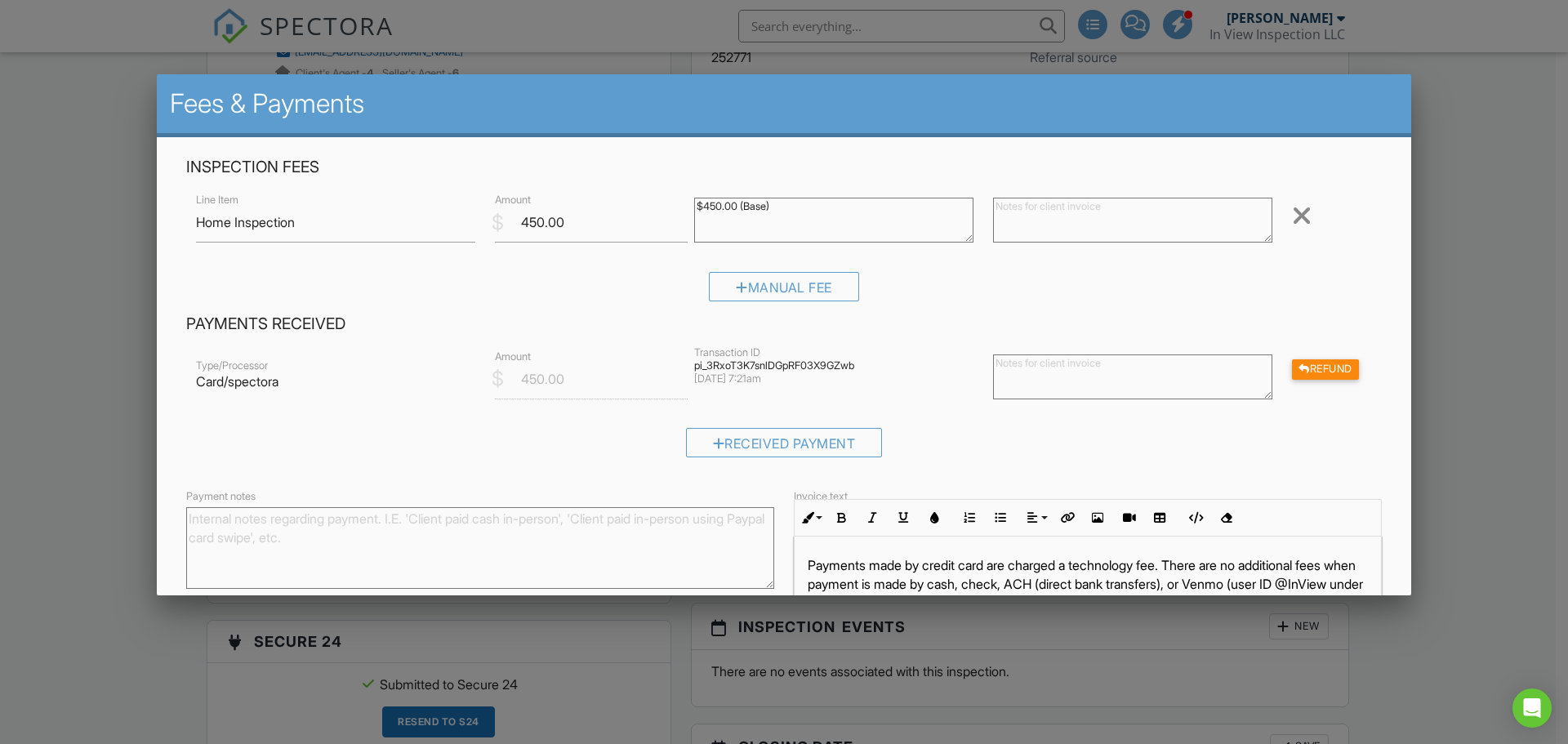
click at [1065, 455] on div "Received Payment" at bounding box center [784, 449] width 1196 height 41
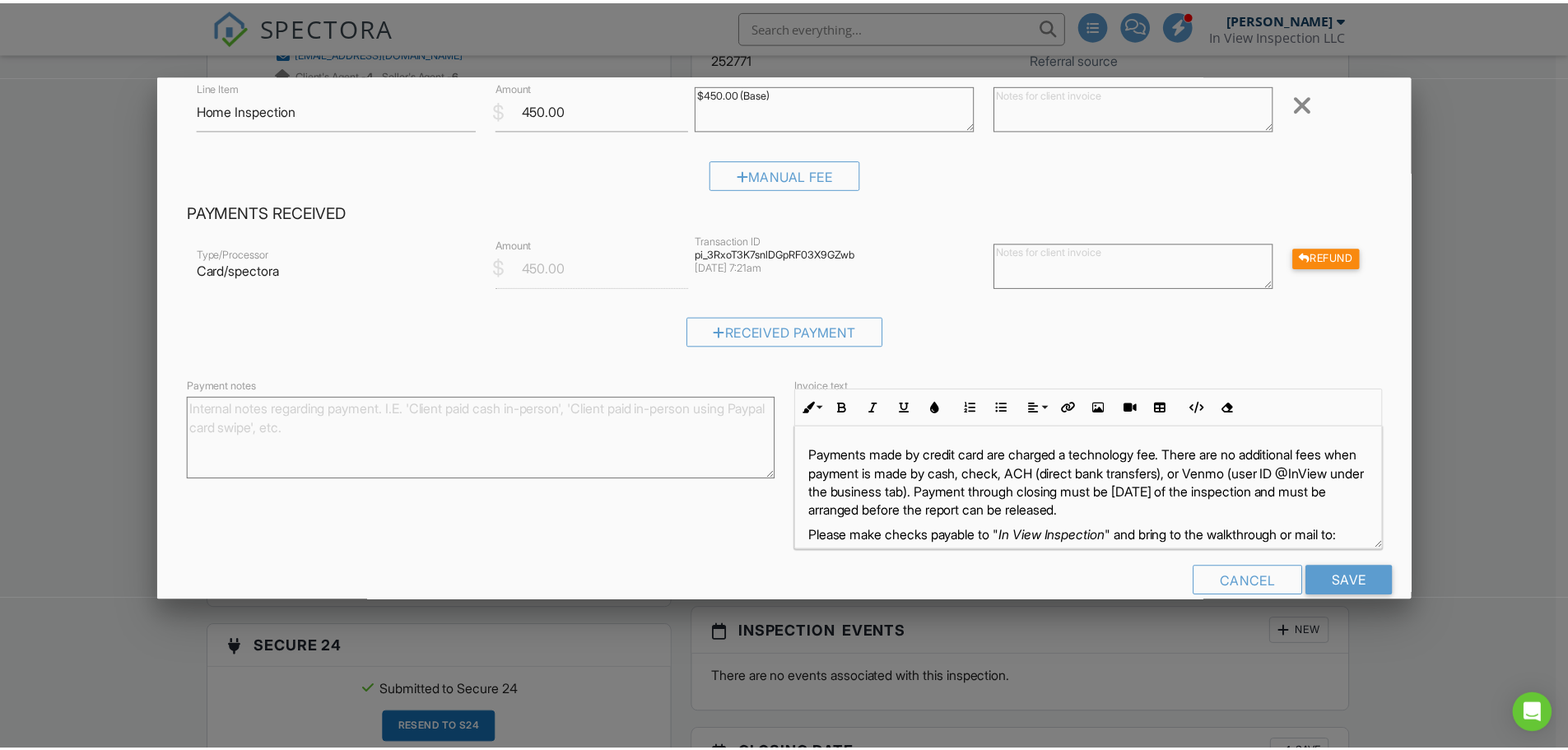
scroll to position [142, 0]
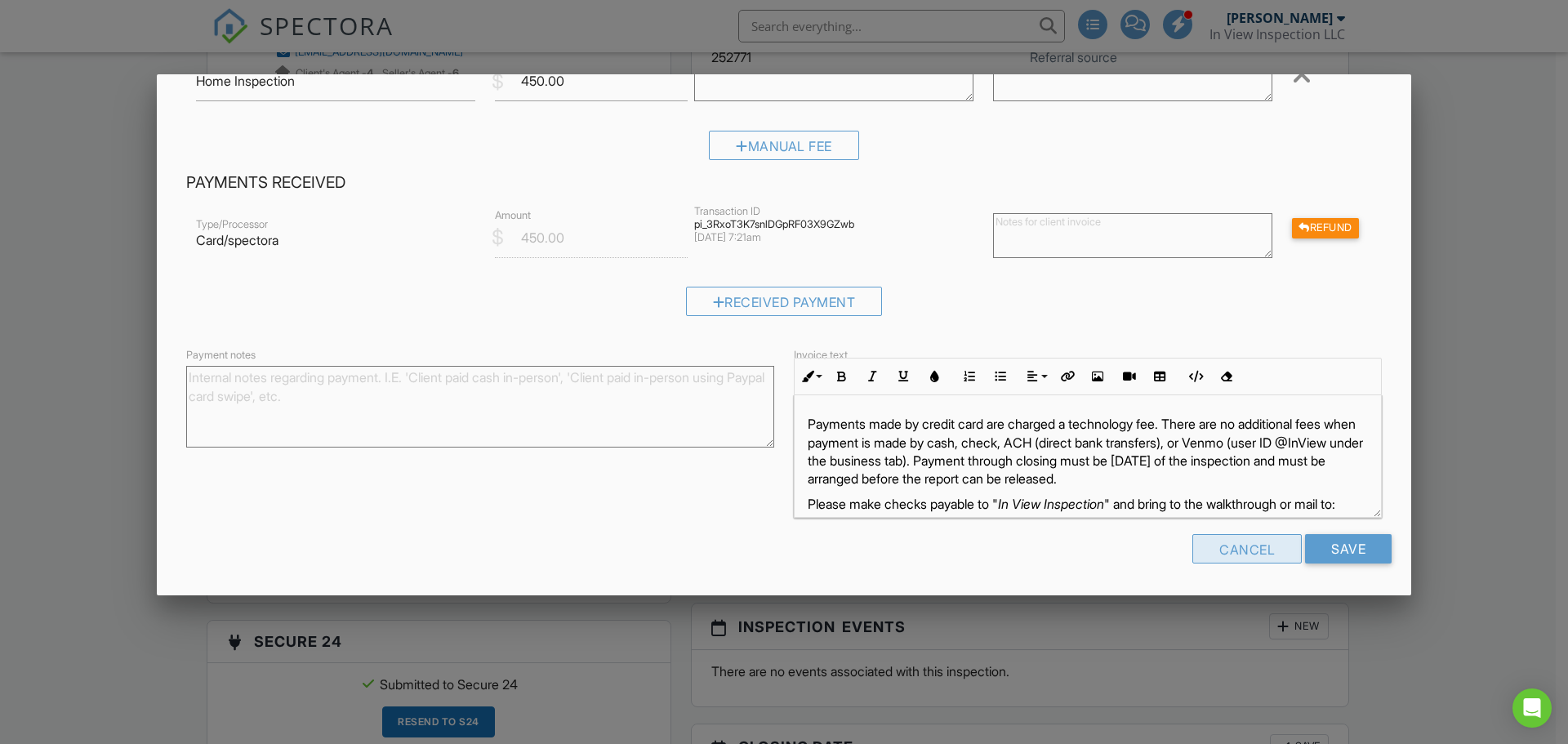
click at [1235, 552] on div "Cancel" at bounding box center [1247, 549] width 110 height 30
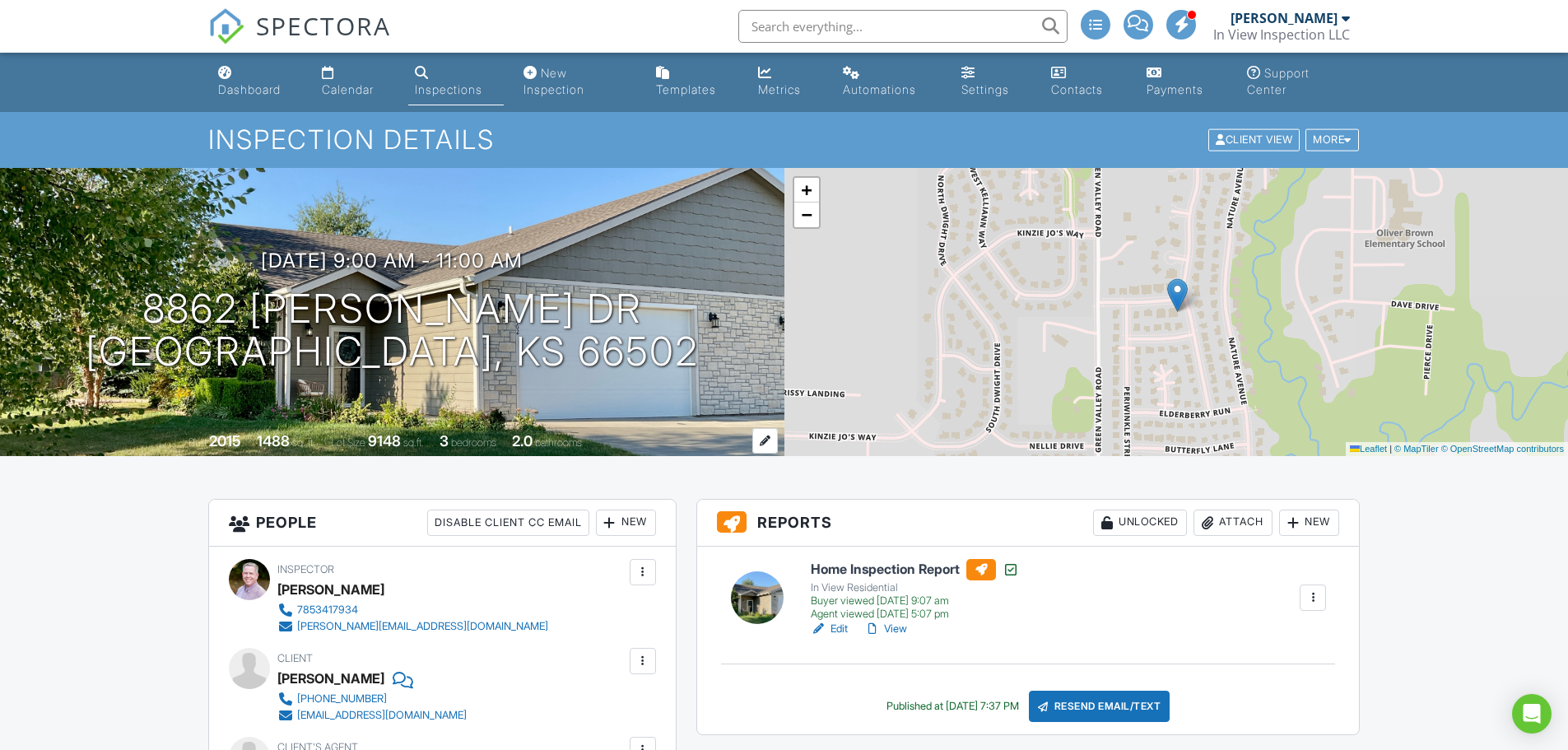
scroll to position [0, 0]
click at [260, 89] on div "Dashboard" at bounding box center [249, 90] width 62 height 14
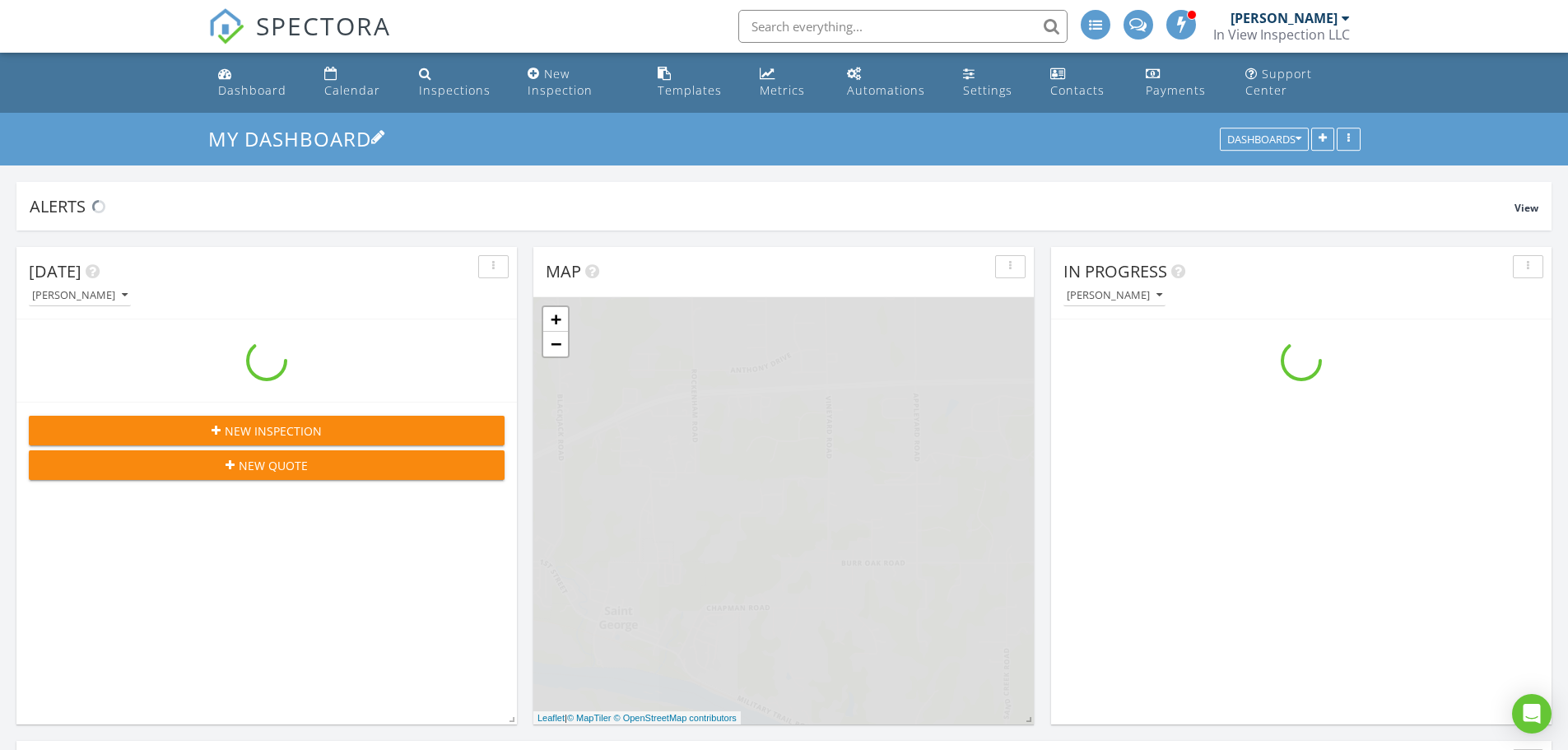
scroll to position [1606, 1594]
